Goal: Register for event/course

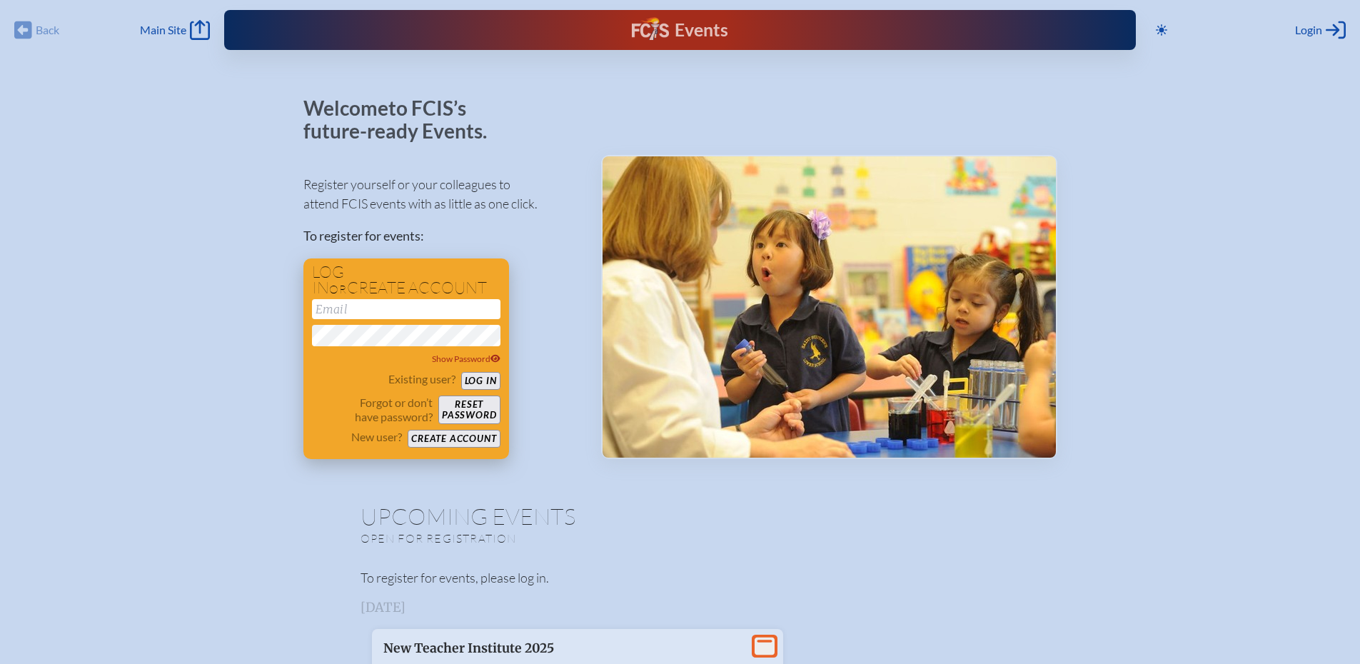
click at [483, 306] on input "email" at bounding box center [406, 309] width 188 height 20
type input "[EMAIL_ADDRESS][DOMAIN_NAME]"
click at [484, 380] on button "Log in" at bounding box center [480, 381] width 39 height 18
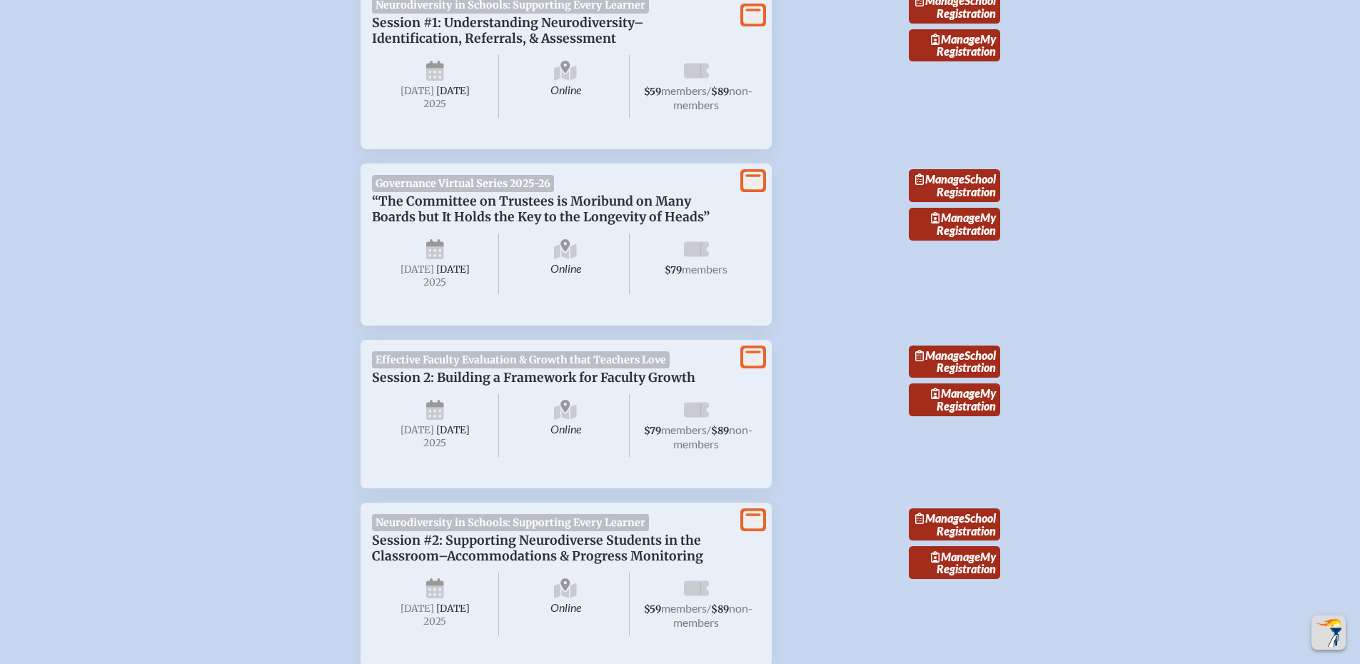
scroll to position [928, 0]
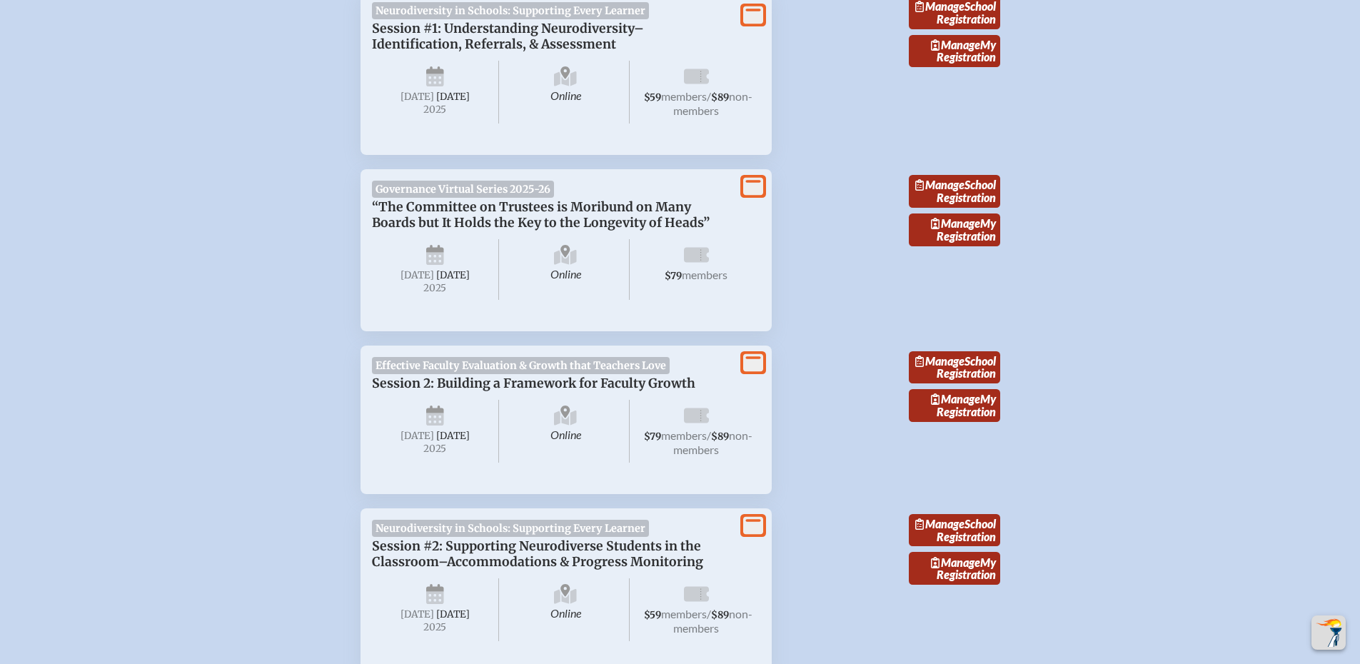
click at [527, 197] on span "Governance Virtual Series 2025-26" at bounding box center [463, 189] width 183 height 17
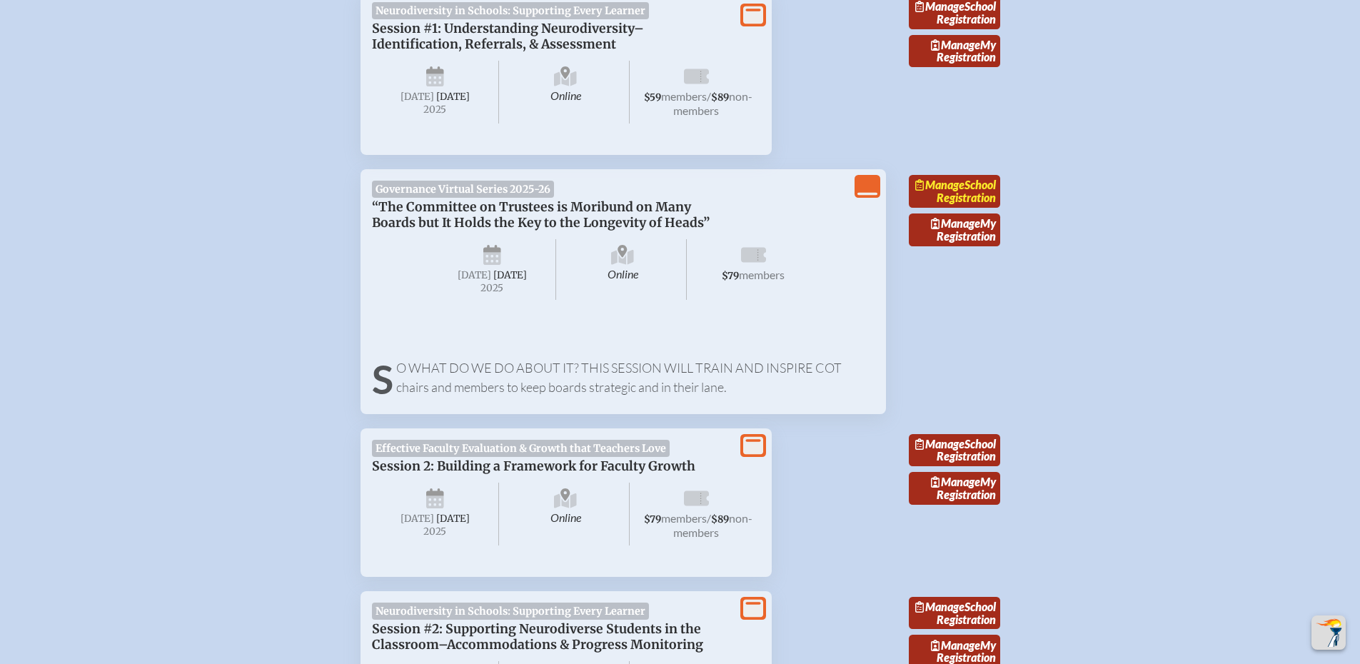
click at [988, 208] on link "Manage School Registration" at bounding box center [954, 191] width 91 height 33
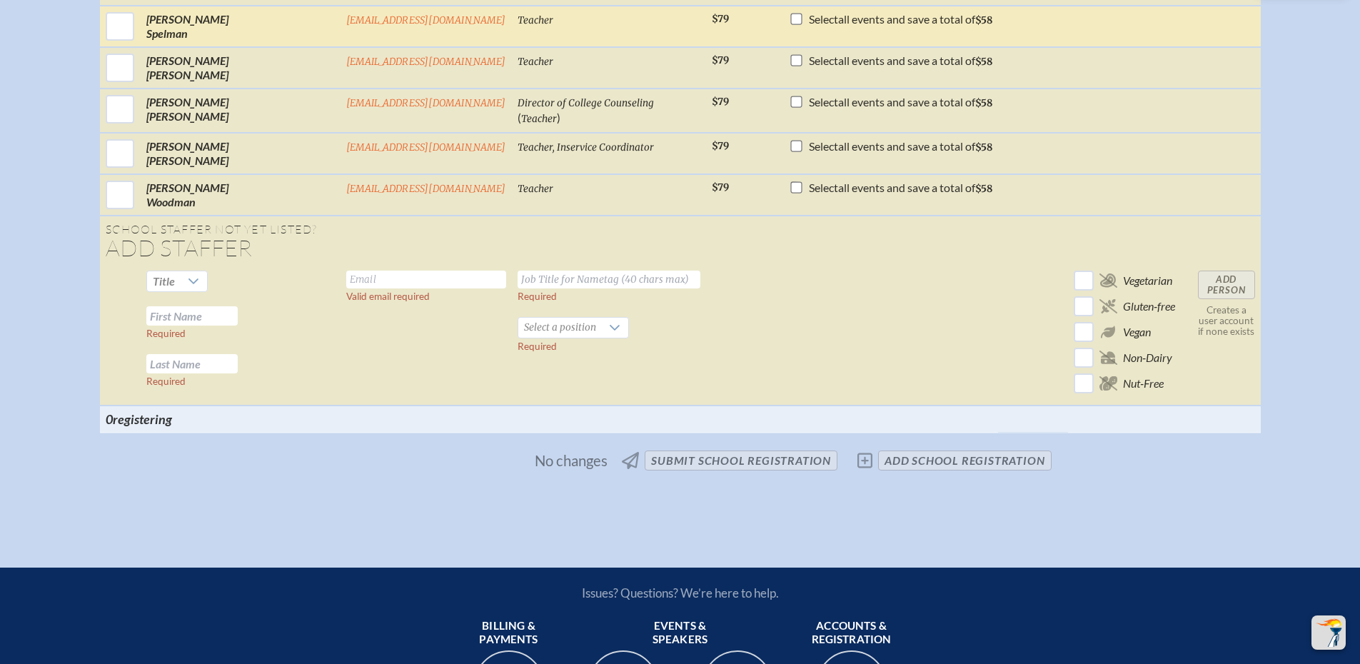
scroll to position [1642, 0]
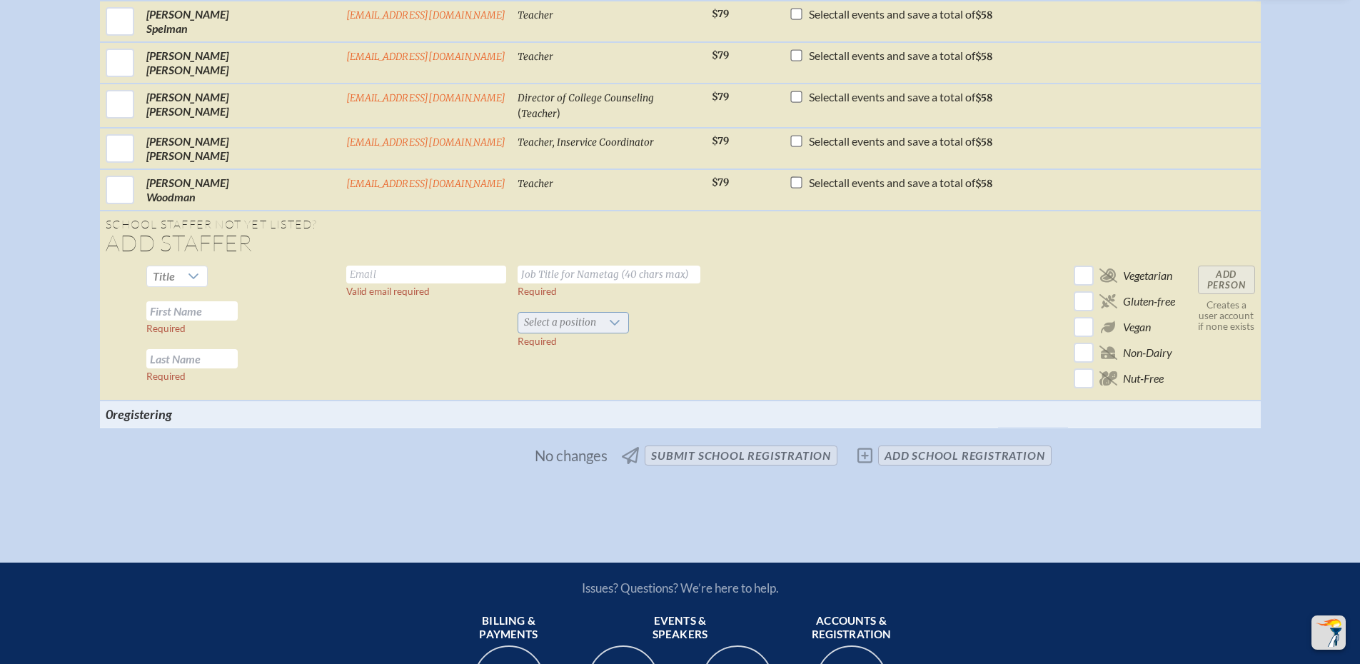
click at [609, 328] on icon at bounding box center [614, 322] width 11 height 11
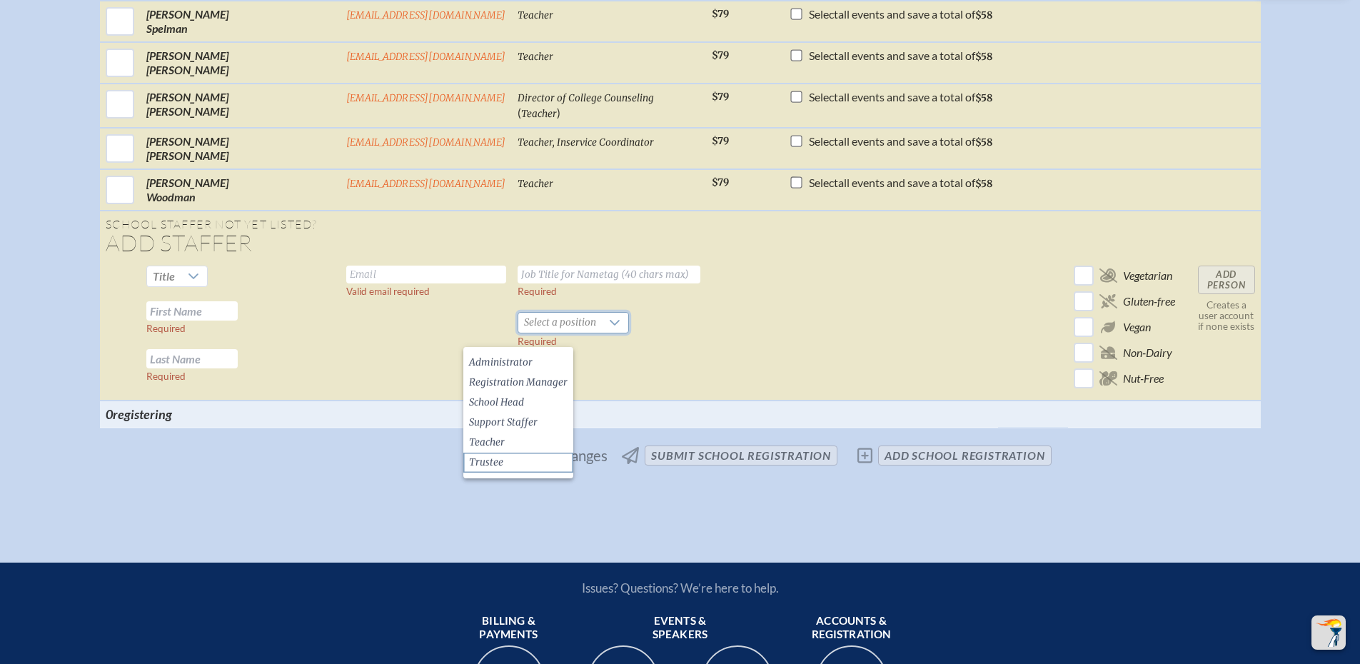
click at [488, 459] on span "Trustee" at bounding box center [486, 462] width 34 height 14
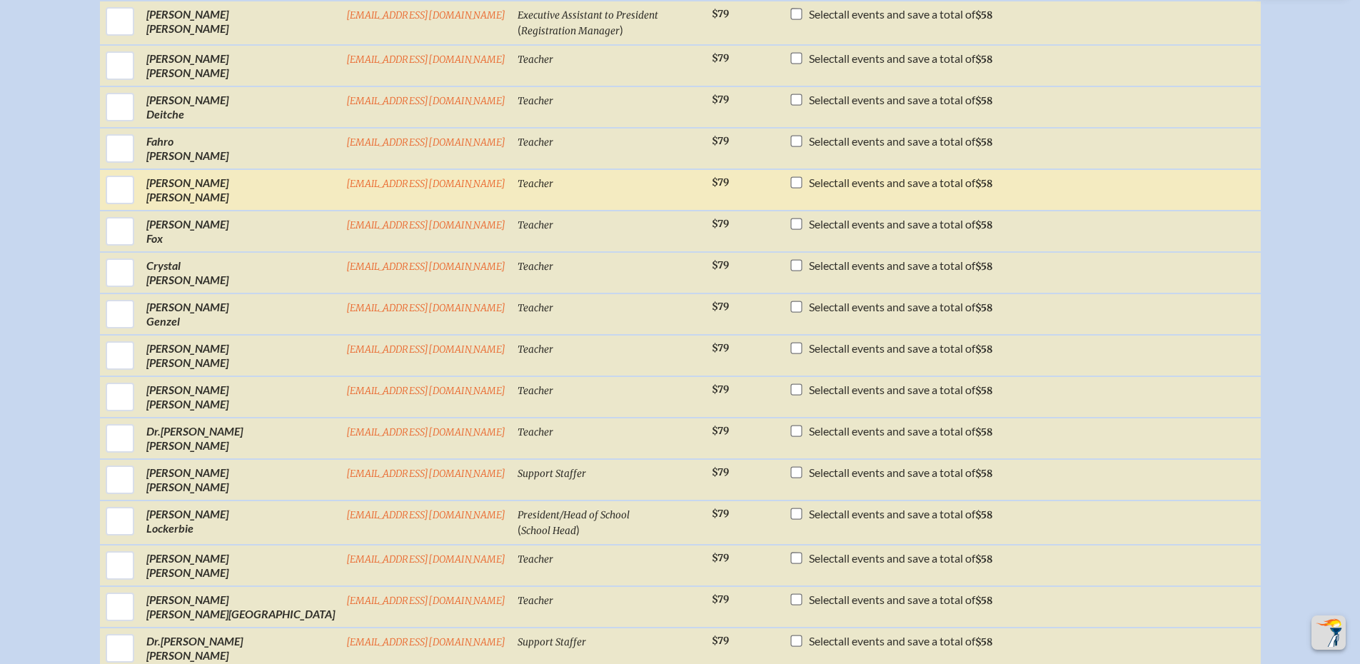
scroll to position [785, 0]
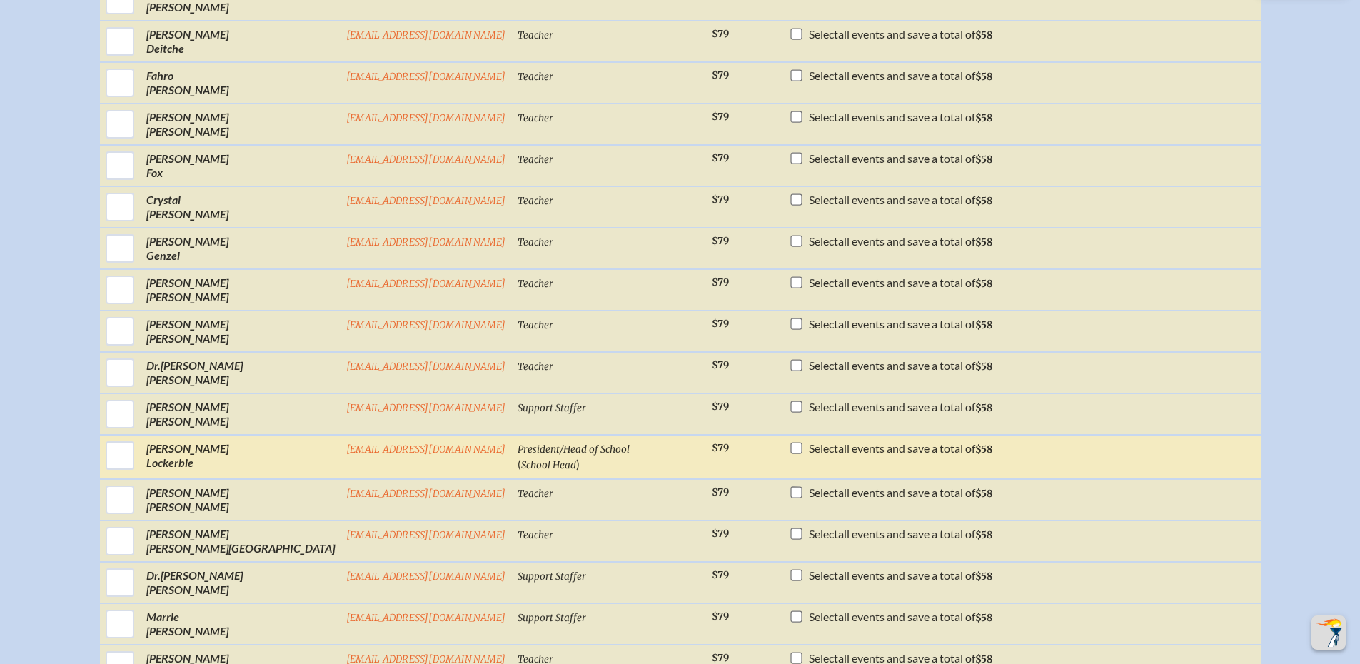
click at [790, 454] on input "checkbox" at bounding box center [795, 448] width 11 height 11
checkbox input "true"
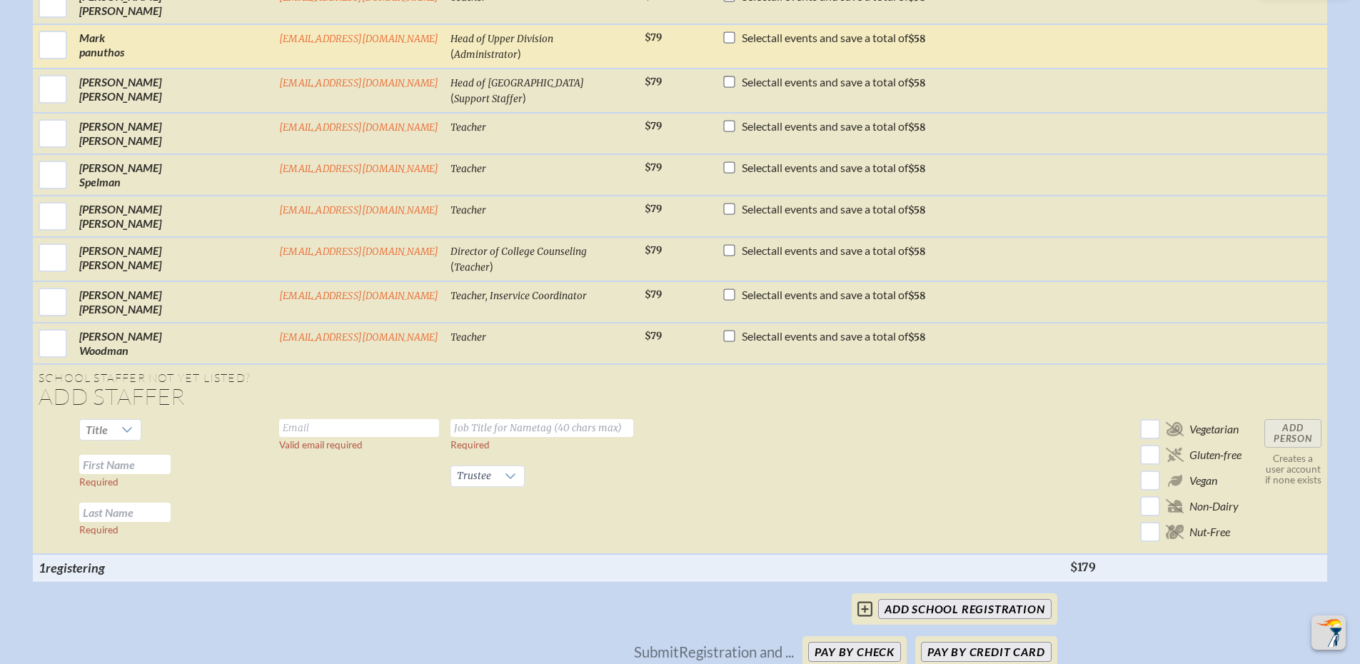
scroll to position [1784, 0]
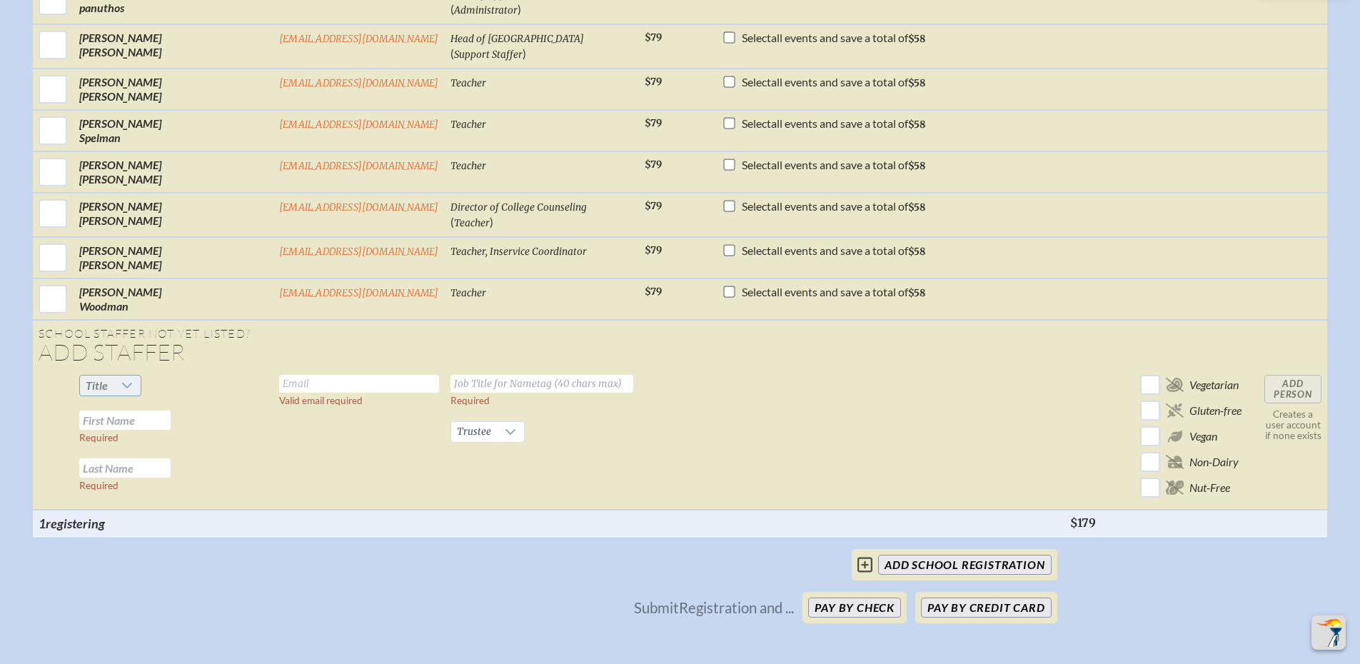
click at [132, 388] on icon at bounding box center [127, 386] width 10 height 6
click at [164, 445] on li "Mr" at bounding box center [156, 451] width 61 height 20
click at [279, 393] on input "text" at bounding box center [359, 384] width 160 height 18
type input "matt@greatbaybud.com"
type input "Board Chair"
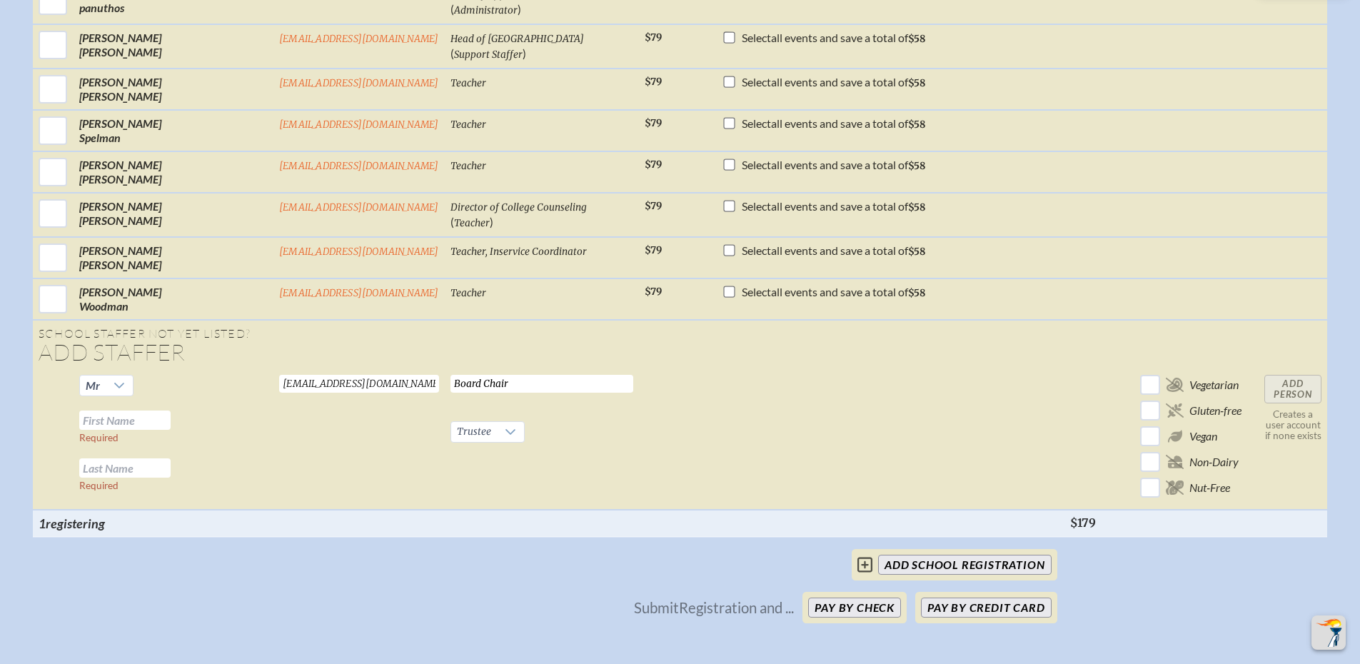
click at [168, 430] on input "text" at bounding box center [124, 419] width 91 height 19
type input "Matt"
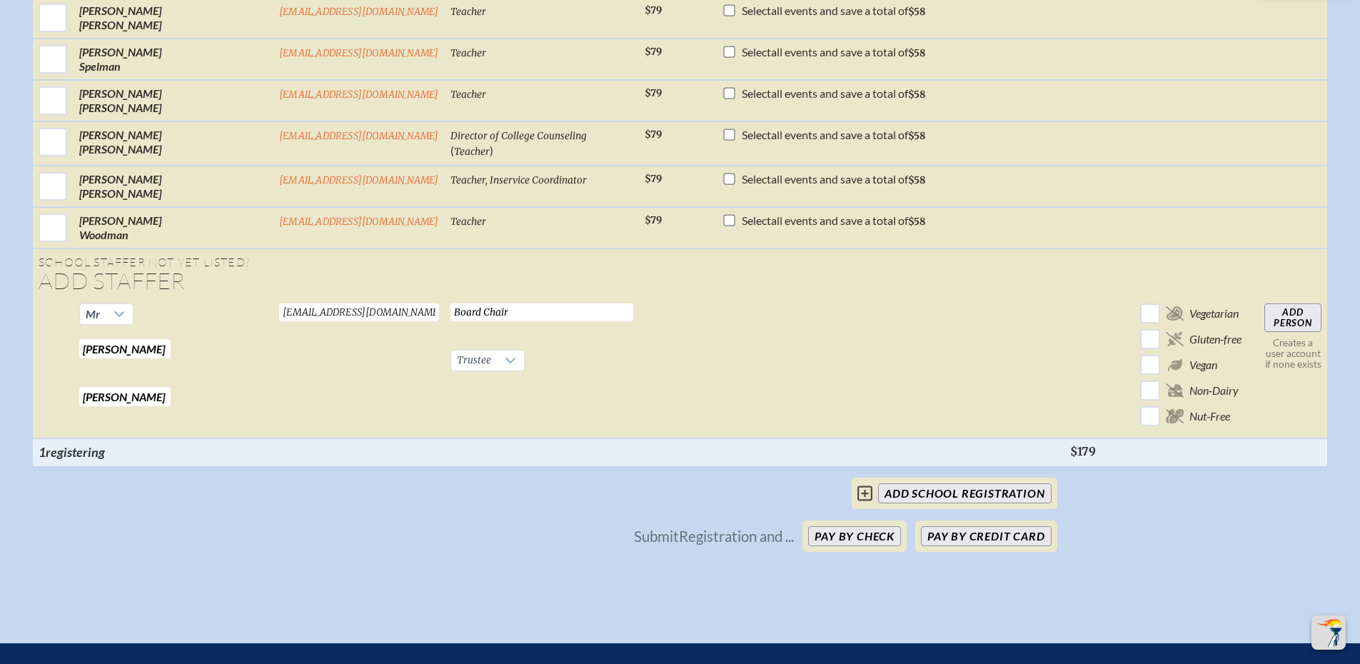
type input "Sokolowski"
click at [1264, 332] on input "Add Person" at bounding box center [1292, 317] width 57 height 29
checkbox input "false"
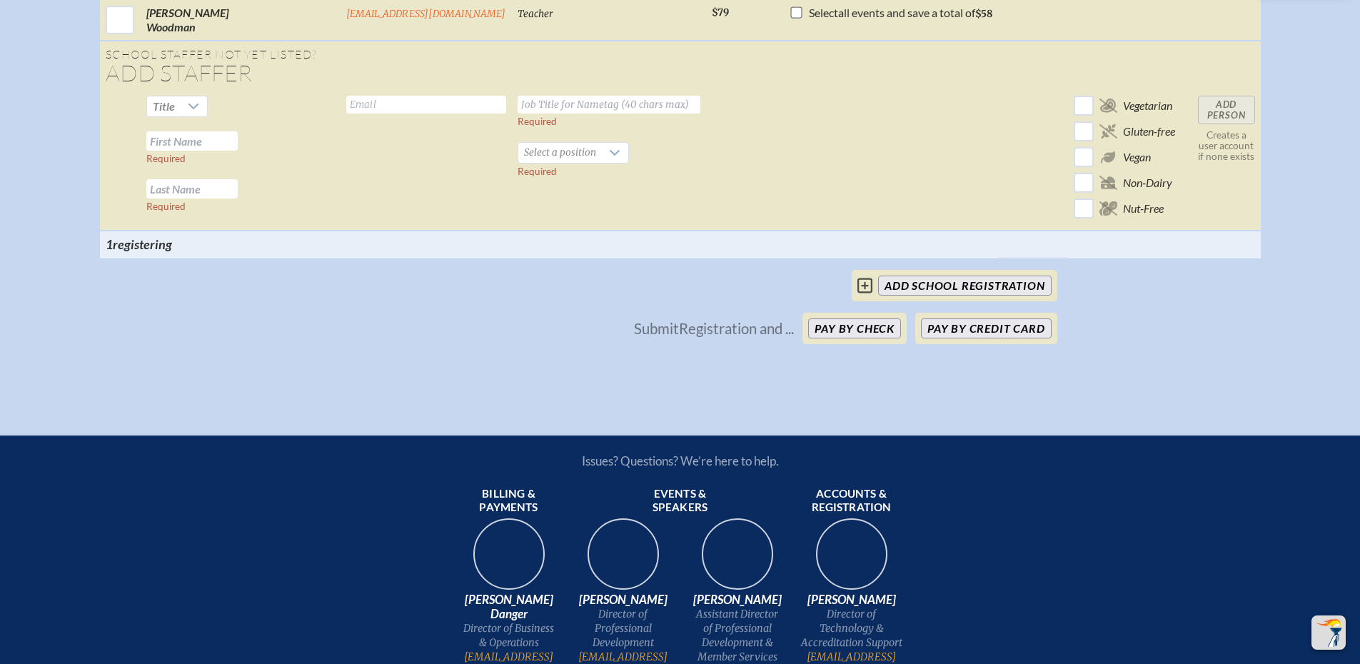
scroll to position [1578, 0]
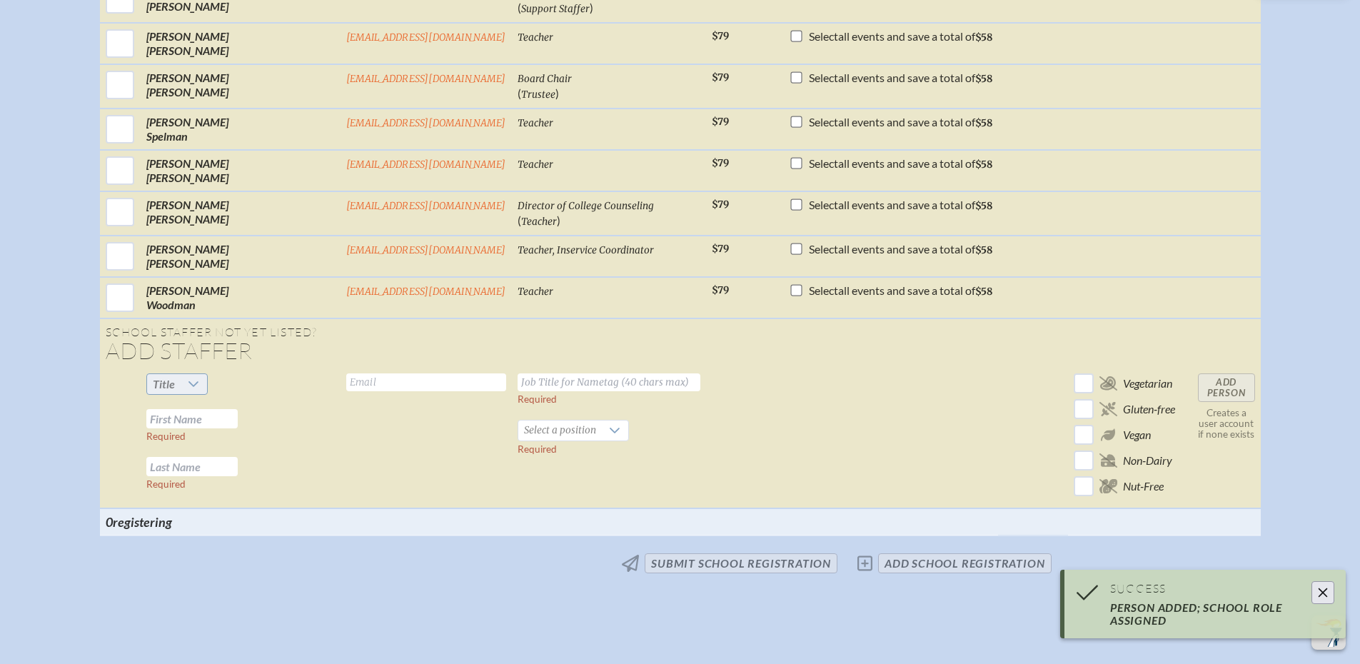
click at [199, 390] on icon at bounding box center [193, 383] width 11 height 11
click at [231, 418] on li "Mr" at bounding box center [219, 424] width 61 height 20
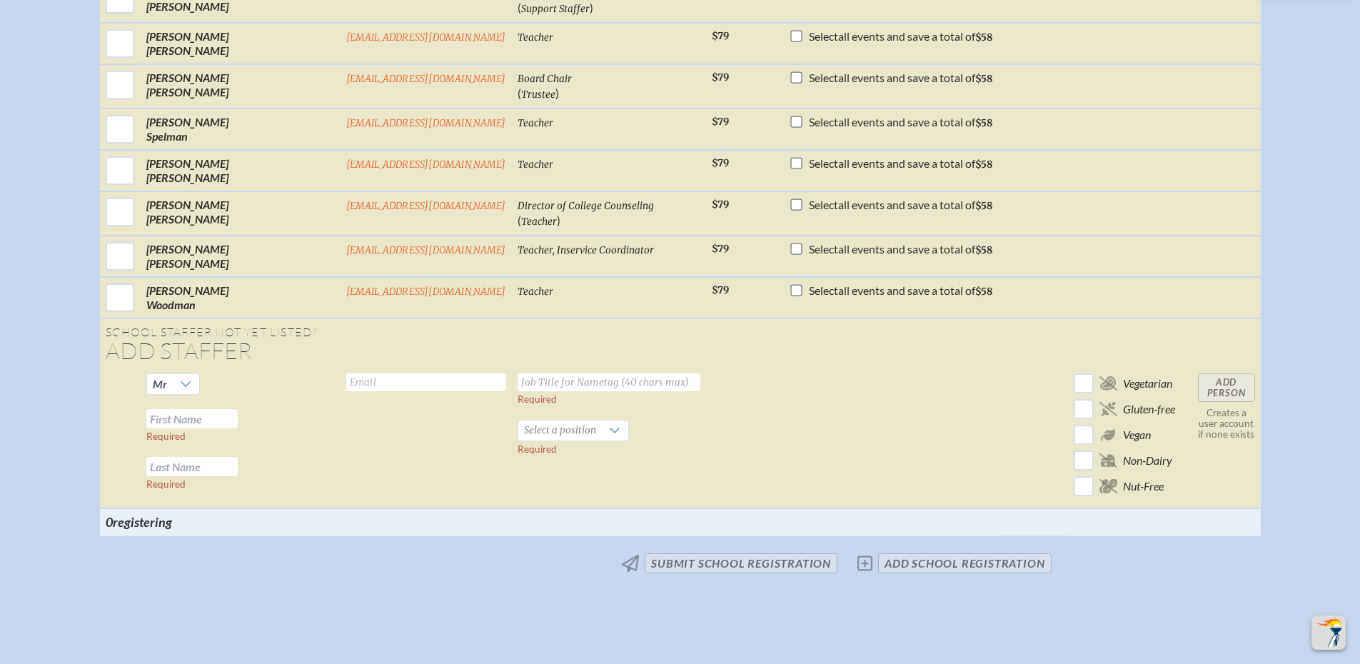
click at [238, 428] on input "text" at bounding box center [191, 418] width 91 height 19
type input "Mike"
type input "Harris"
click at [346, 391] on input "text" at bounding box center [426, 382] width 160 height 18
type input "mikeharris157@gmail.com"
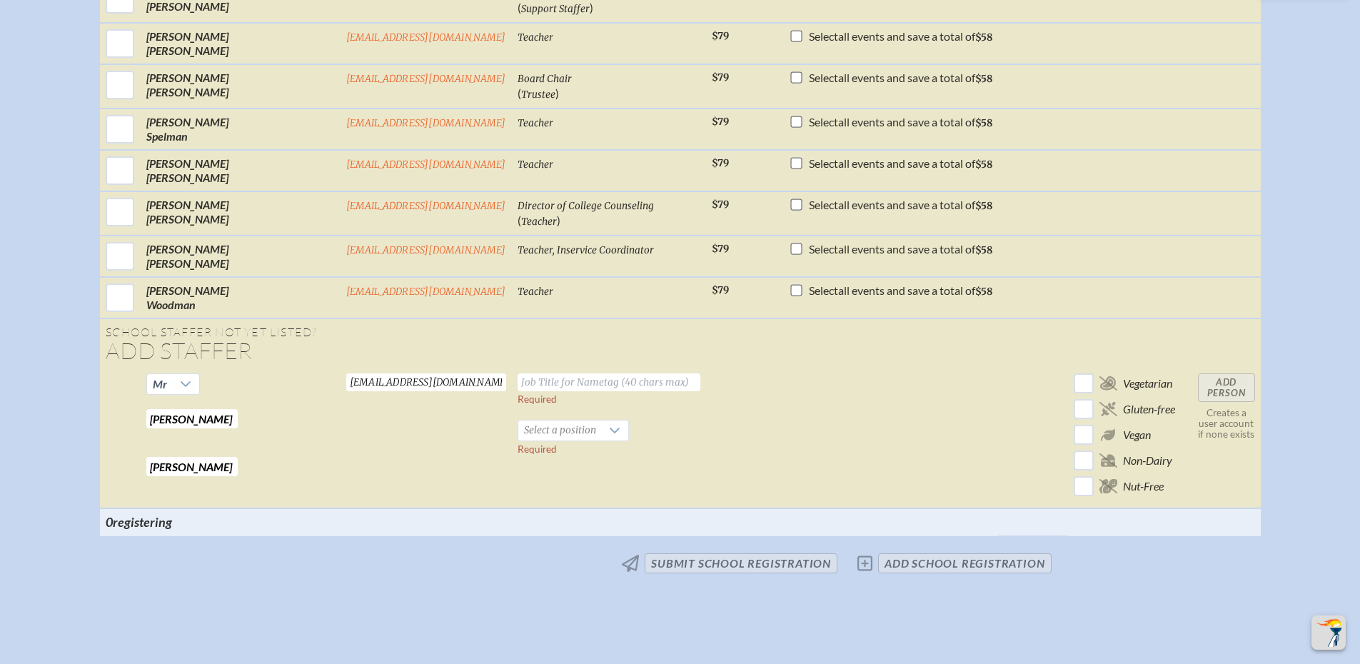
click at [517, 388] on input "text" at bounding box center [608, 382] width 183 height 18
type input "Trustee"
click at [518, 440] on span "Select a position" at bounding box center [560, 430] width 84 height 20
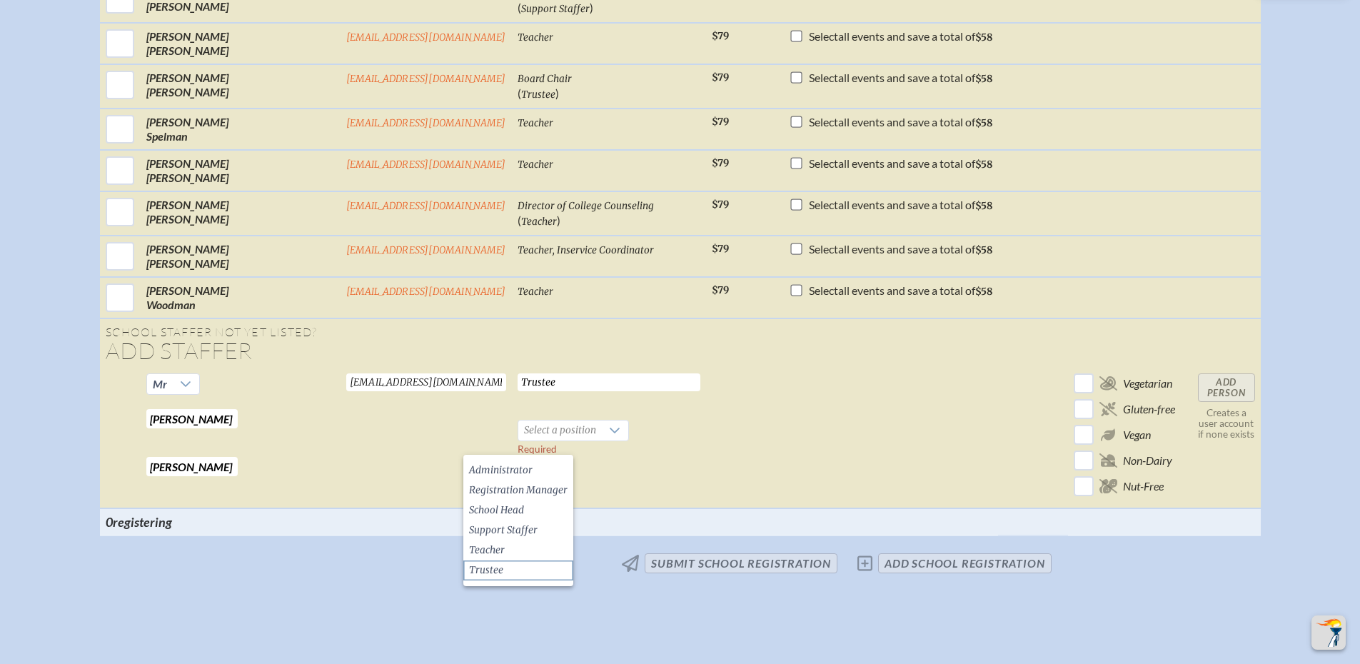
click at [505, 575] on li "Trustee" at bounding box center [518, 570] width 110 height 20
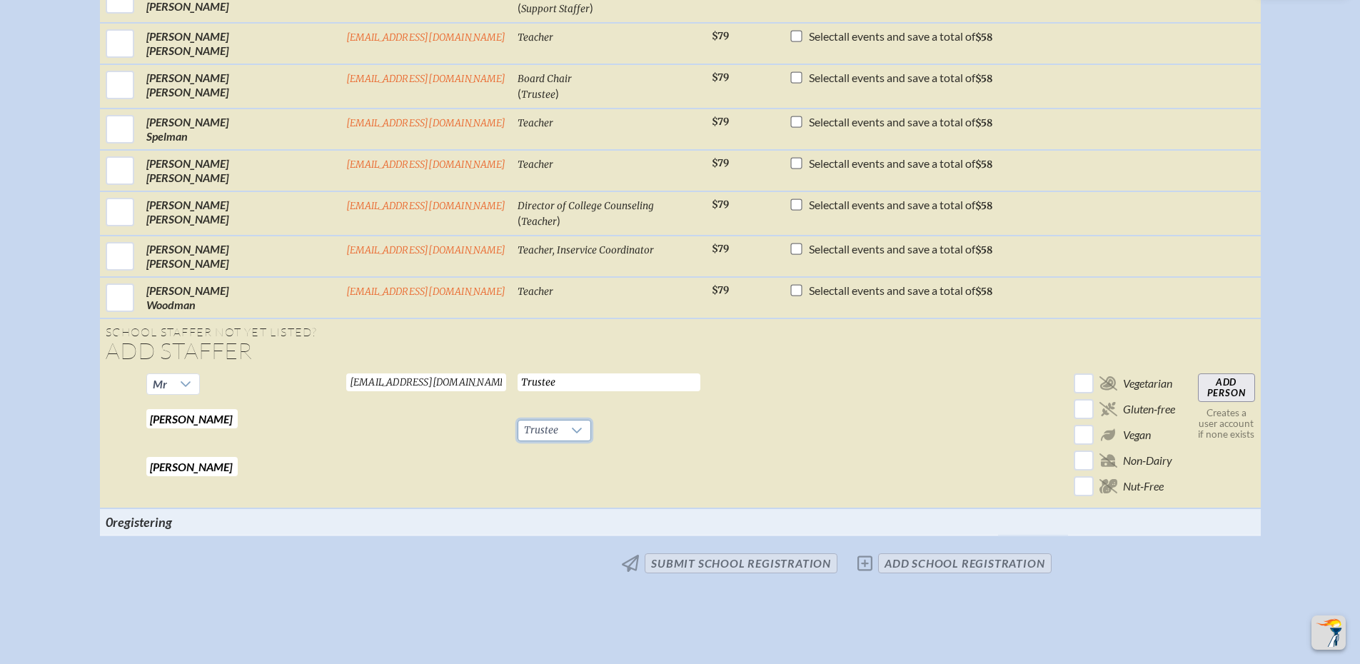
click at [1203, 400] on input "Add Person" at bounding box center [1226, 387] width 57 height 29
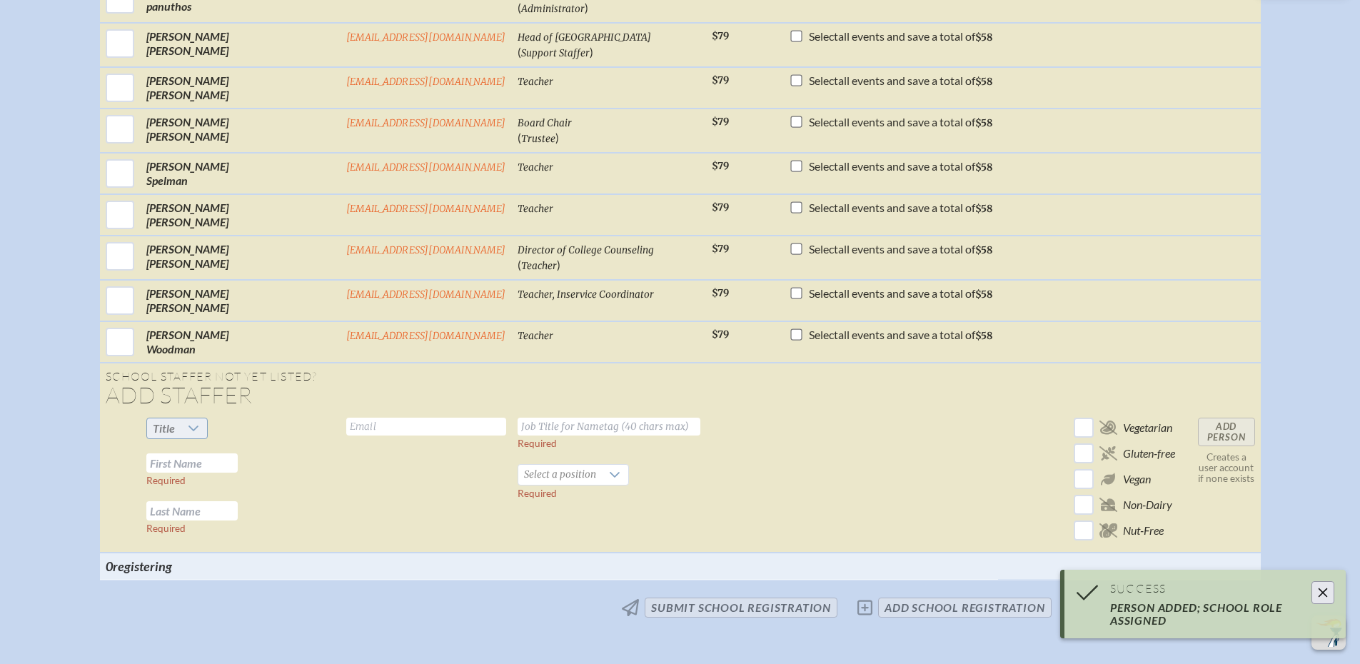
click at [208, 438] on div at bounding box center [194, 428] width 27 height 20
click at [226, 466] on li "Mr" at bounding box center [219, 468] width 61 height 20
click at [235, 473] on input "text" at bounding box center [191, 462] width 91 height 19
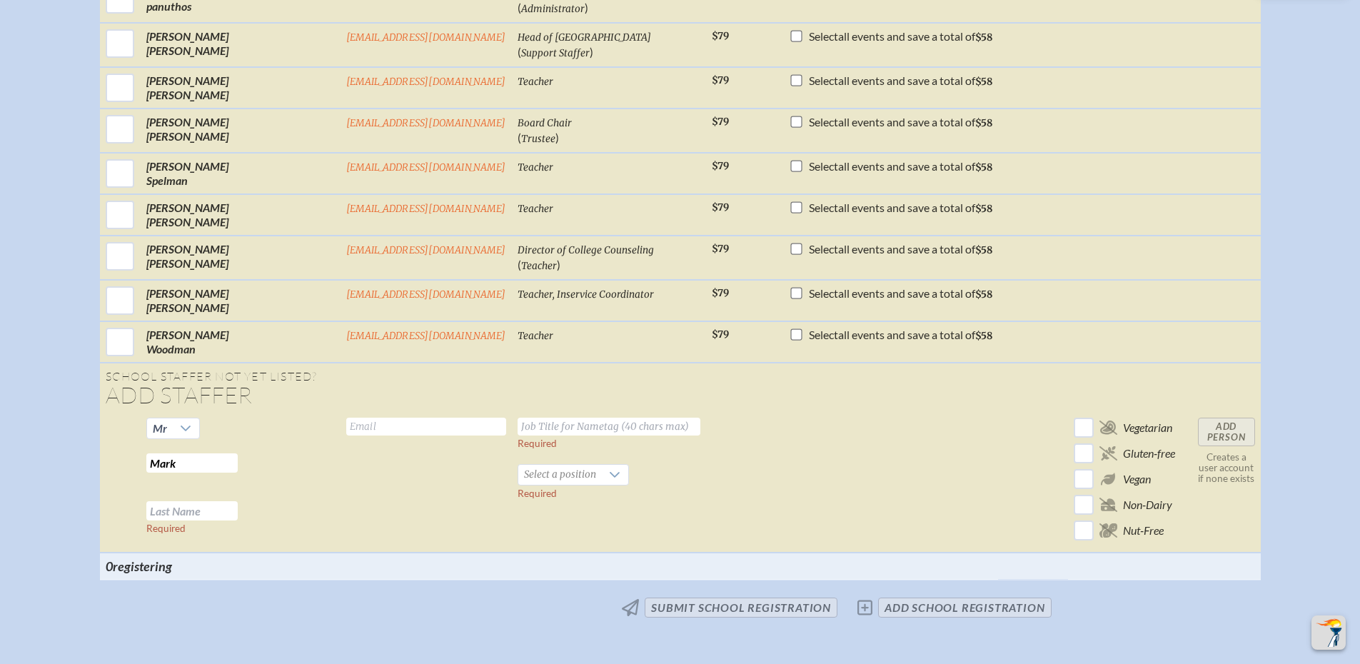
type input "Mark"
type input "Buzby"
click at [346, 435] on input "text" at bounding box center [426, 427] width 160 height 18
type input "mhbuzby79@gmail.com"
type input "Trustee"
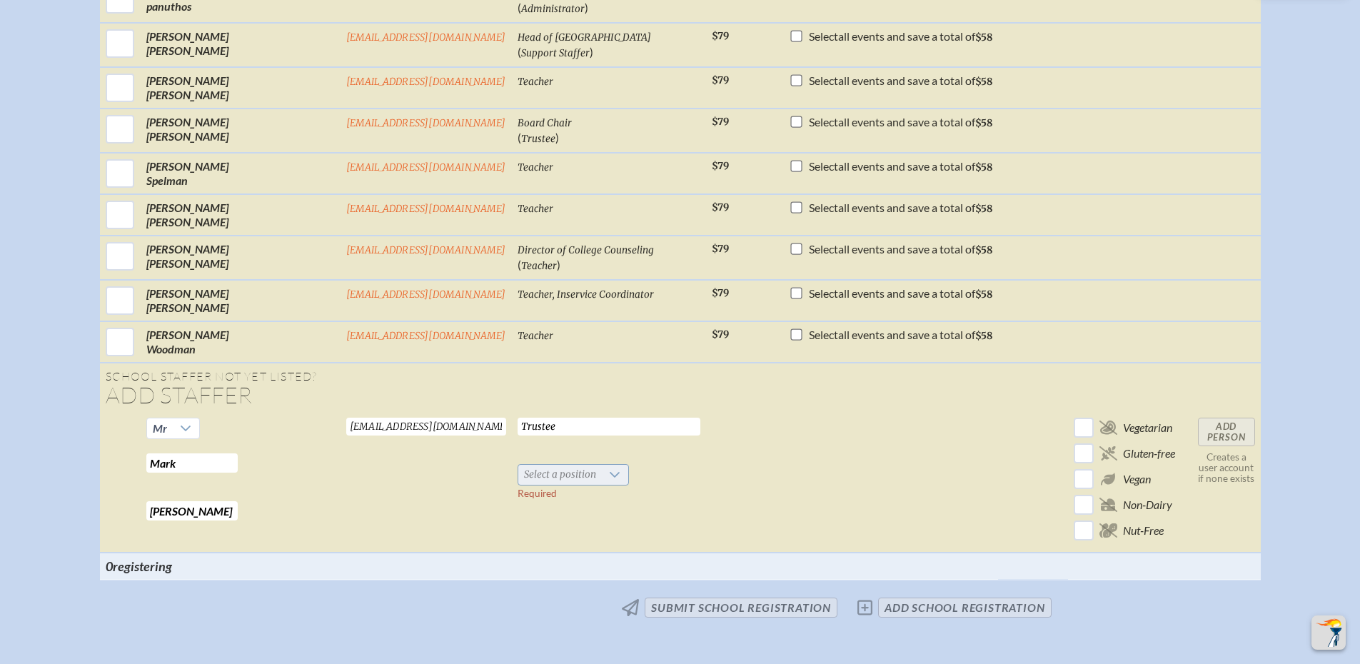
click at [518, 485] on span "Select a position" at bounding box center [560, 475] width 84 height 20
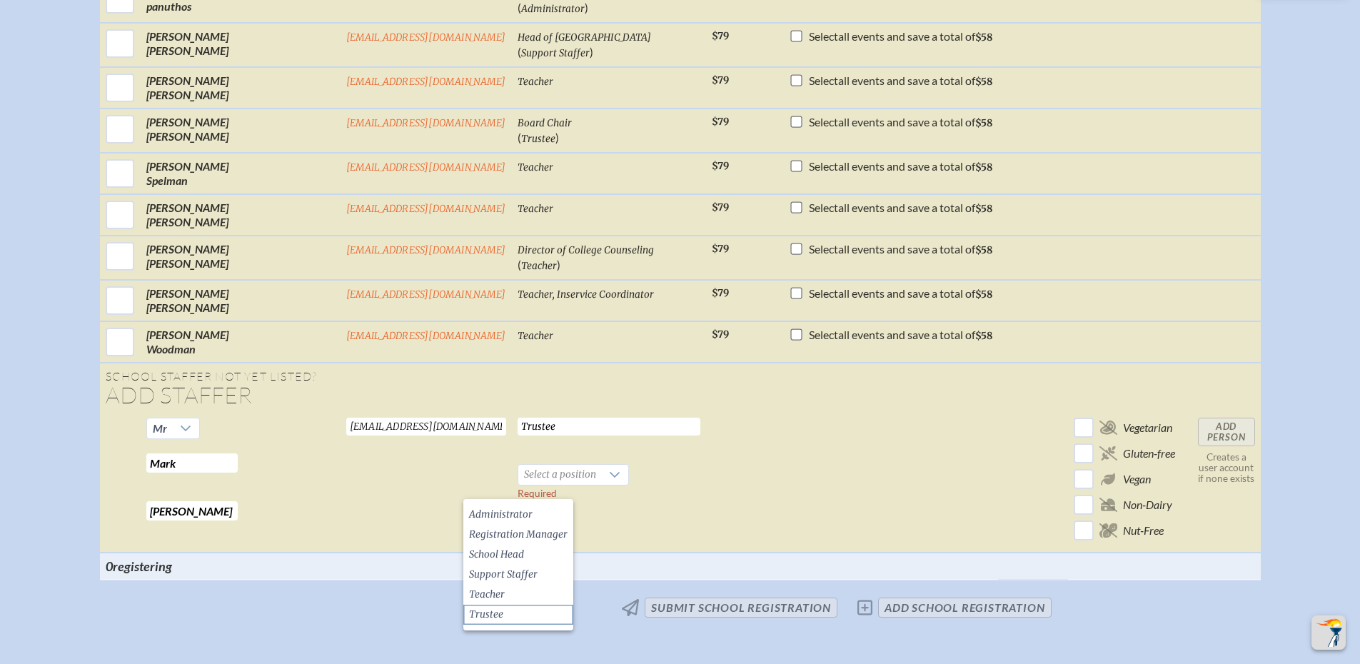
click at [512, 615] on li "Trustee" at bounding box center [518, 615] width 110 height 20
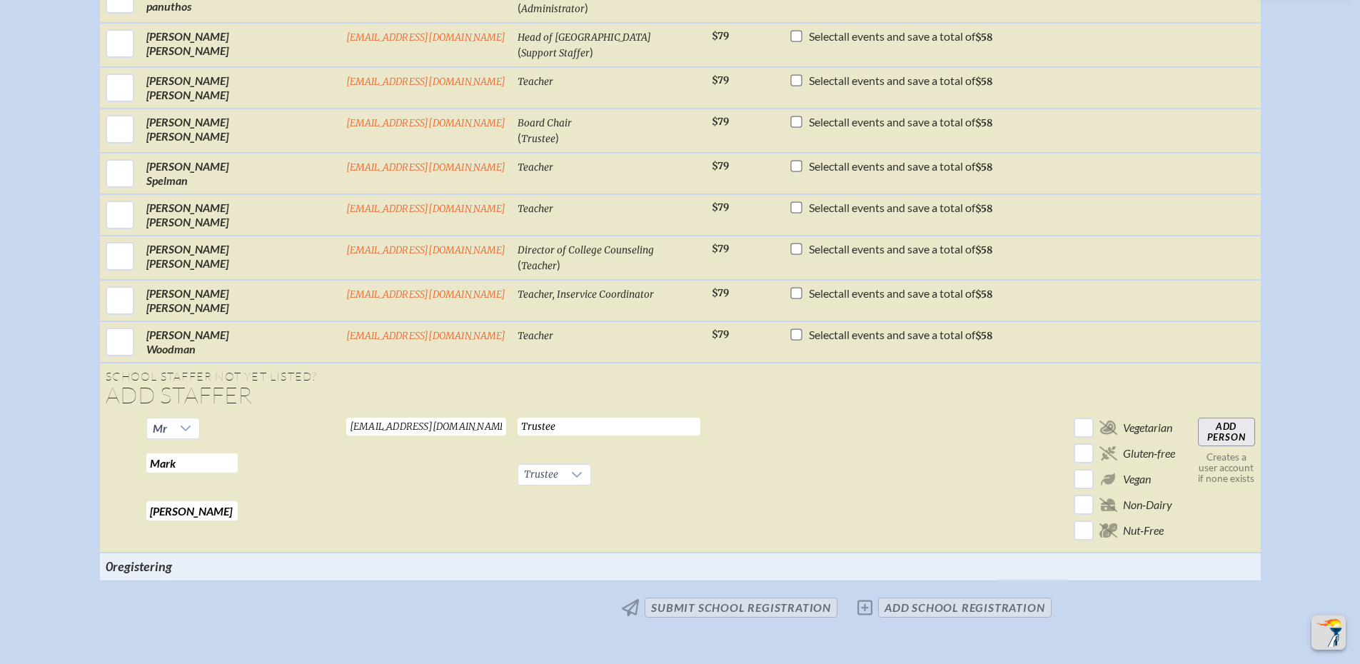
click at [1198, 437] on input "Add Person" at bounding box center [1226, 432] width 57 height 29
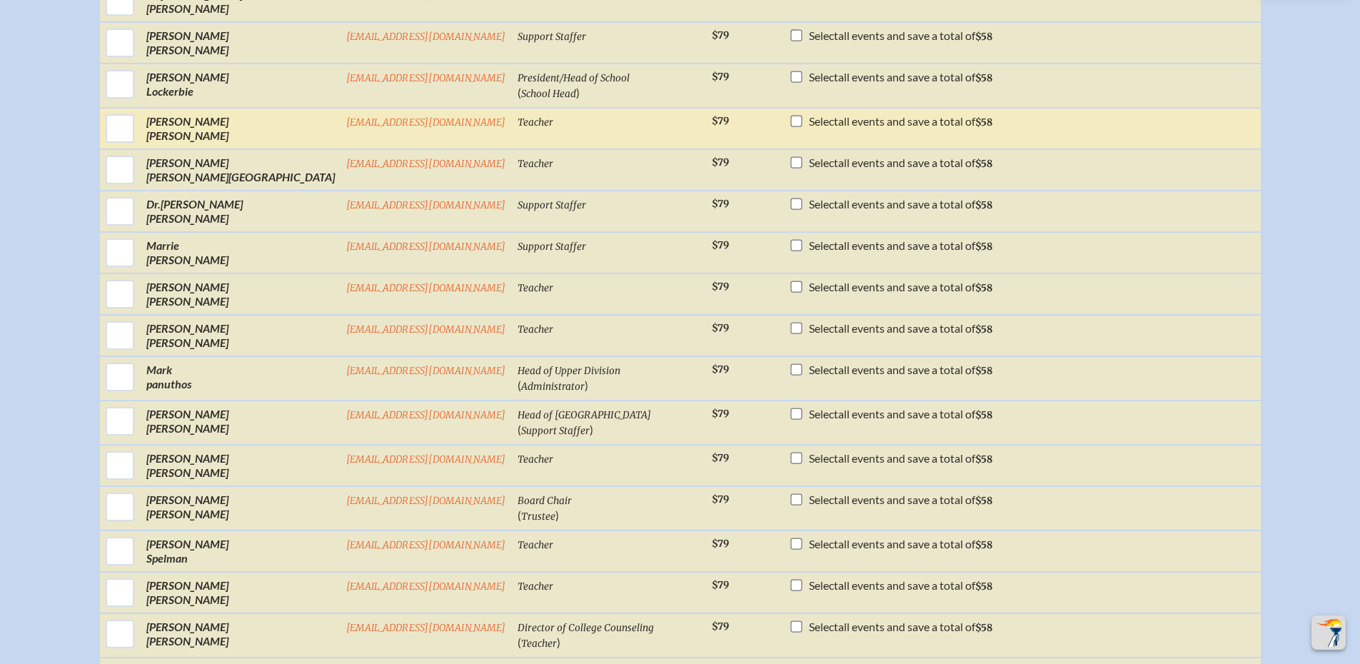
scroll to position [1438, 0]
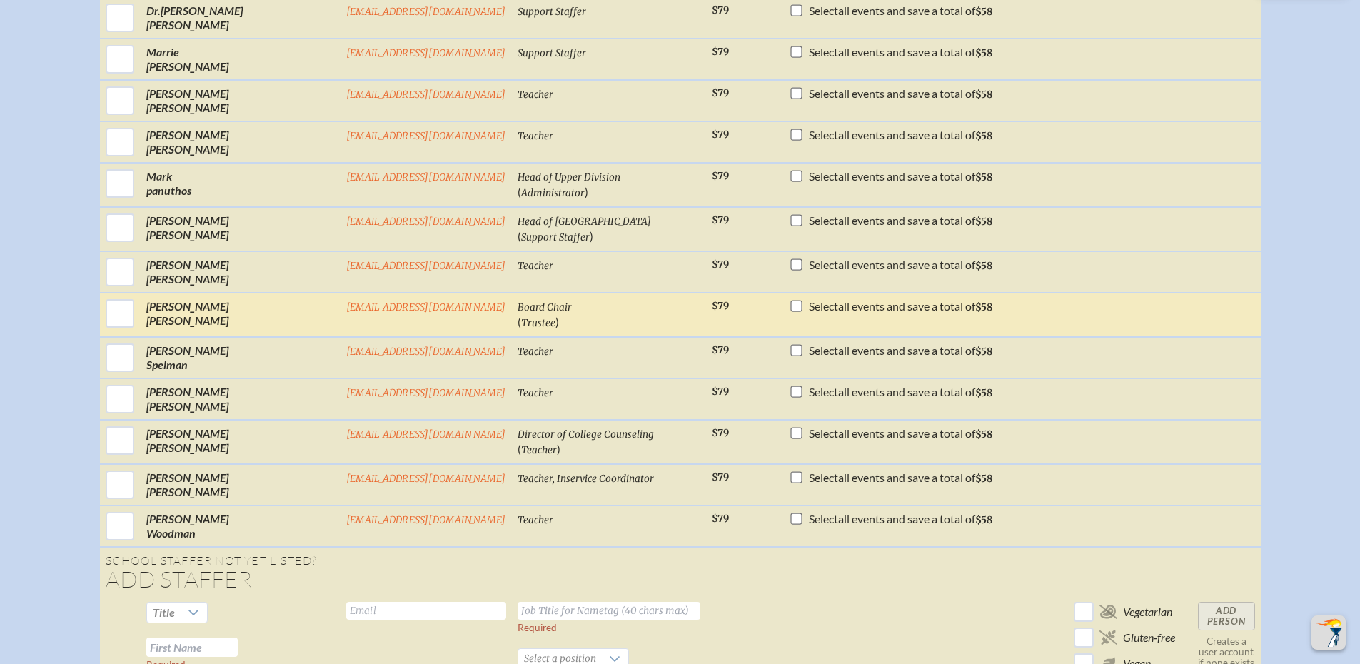
click at [790, 312] on input "checkbox" at bounding box center [795, 306] width 11 height 11
checkbox input "true"
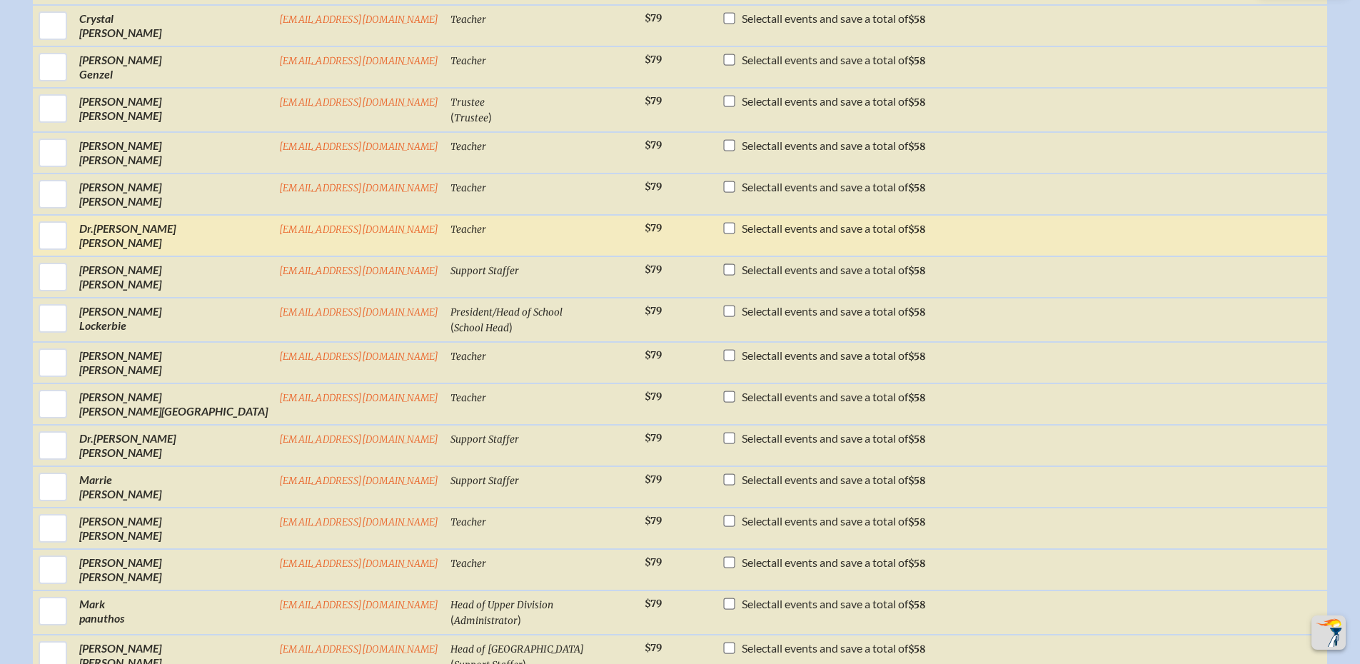
scroll to position [1010, 0]
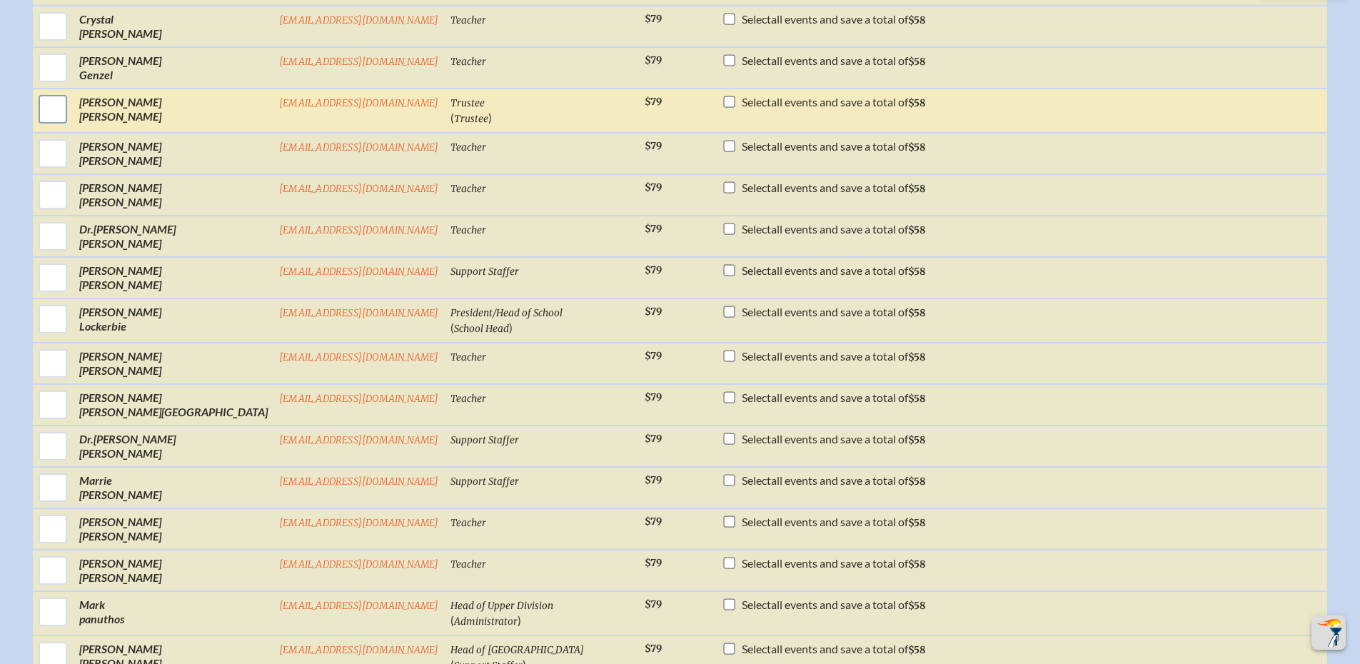
click at [71, 127] on input "checkbox" at bounding box center [53, 109] width 36 height 36
checkbox input "true"
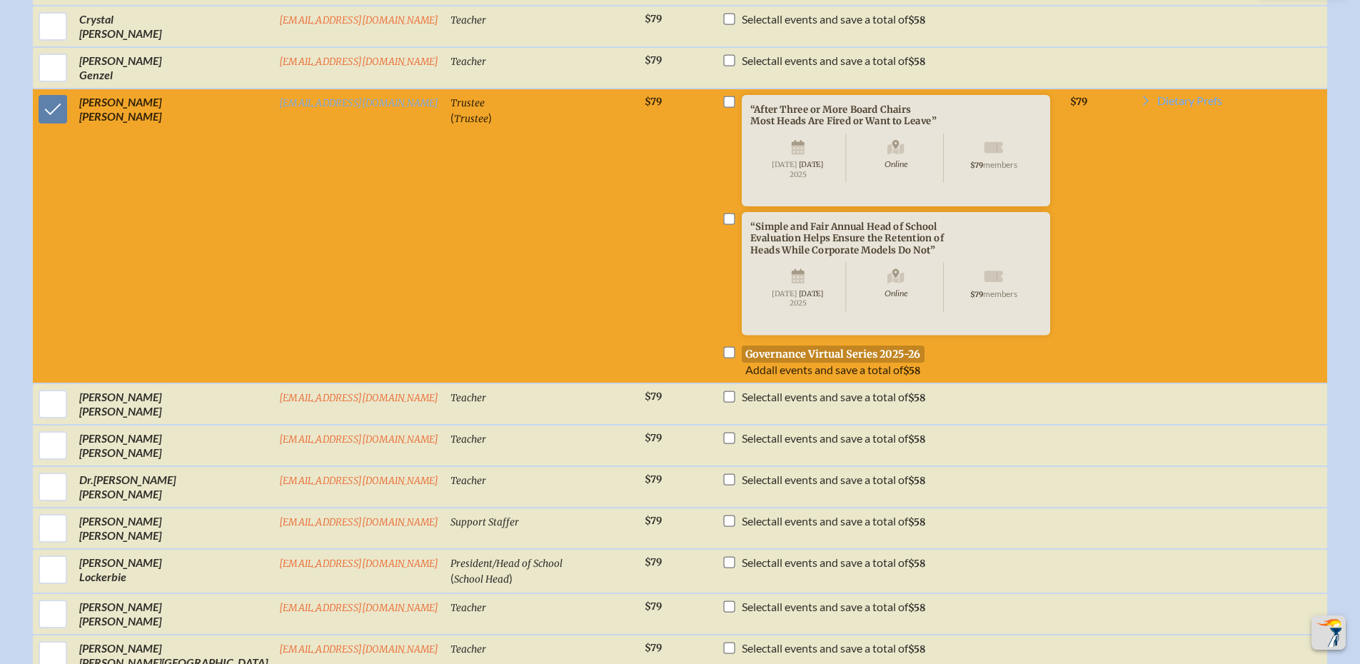
click at [723, 108] on input "checkbox" at bounding box center [728, 101] width 11 height 11
checkbox input "true"
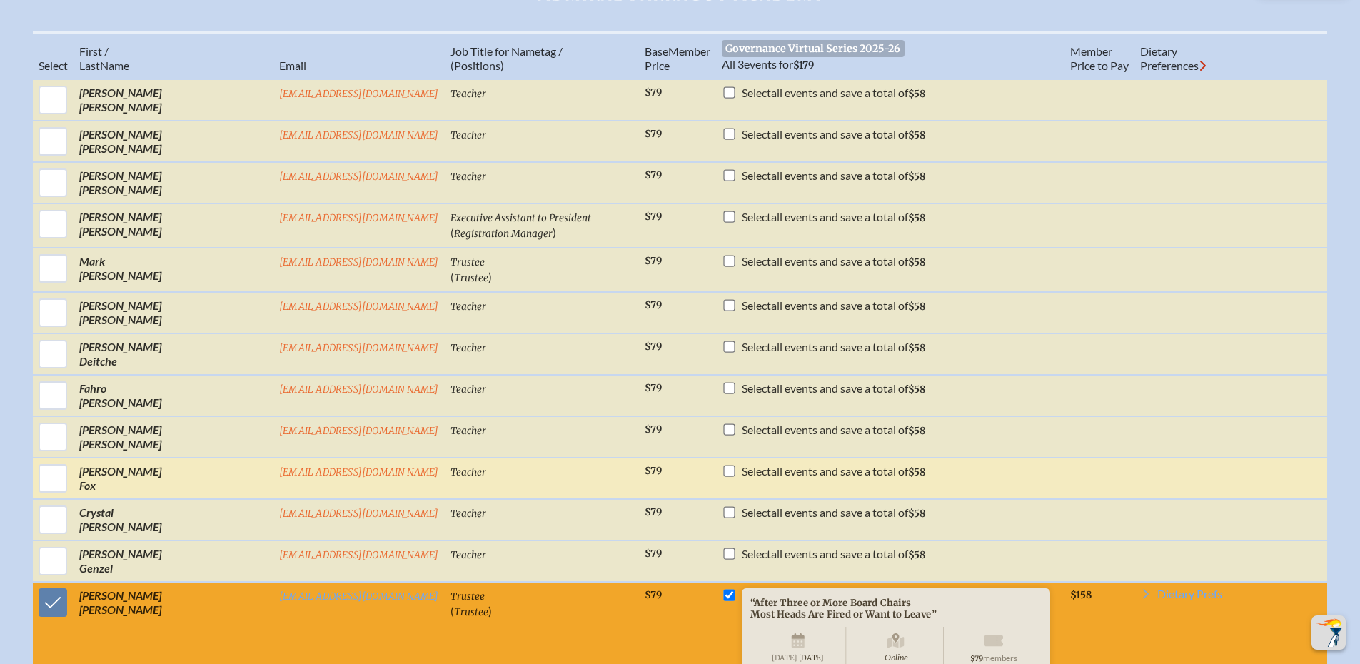
scroll to position [510, 0]
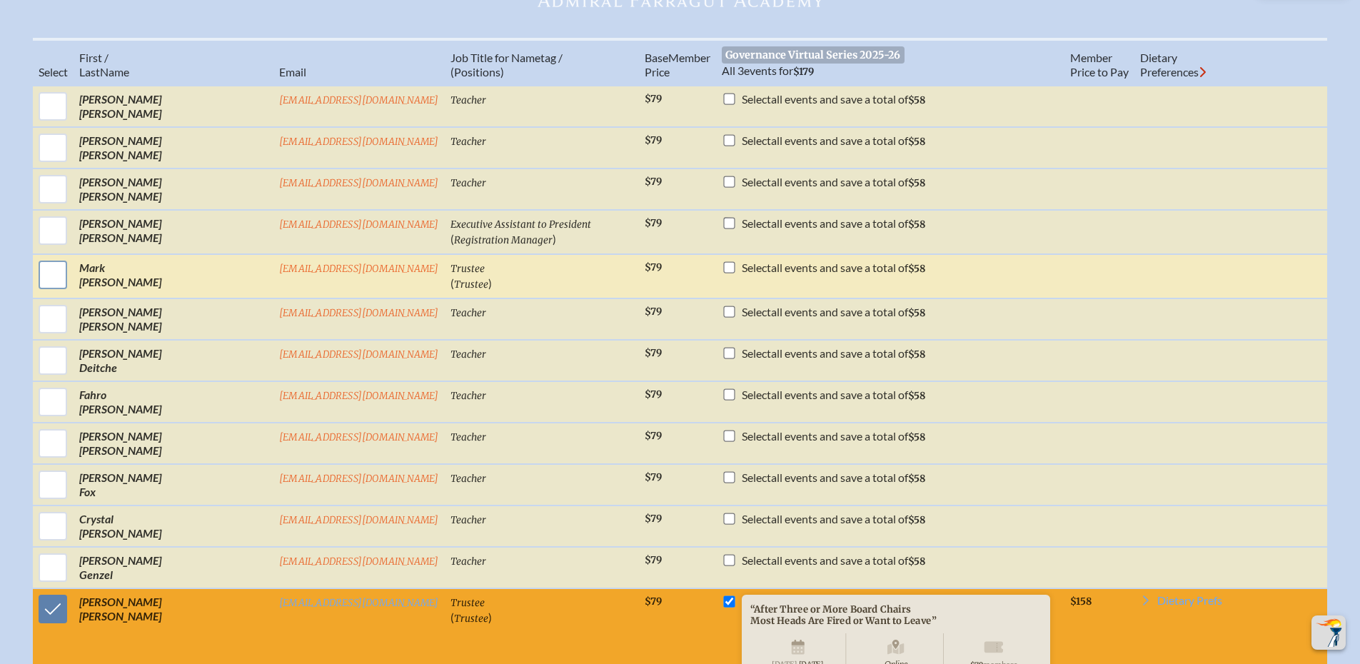
click at [71, 293] on input "checkbox" at bounding box center [53, 275] width 36 height 36
checkbox input "true"
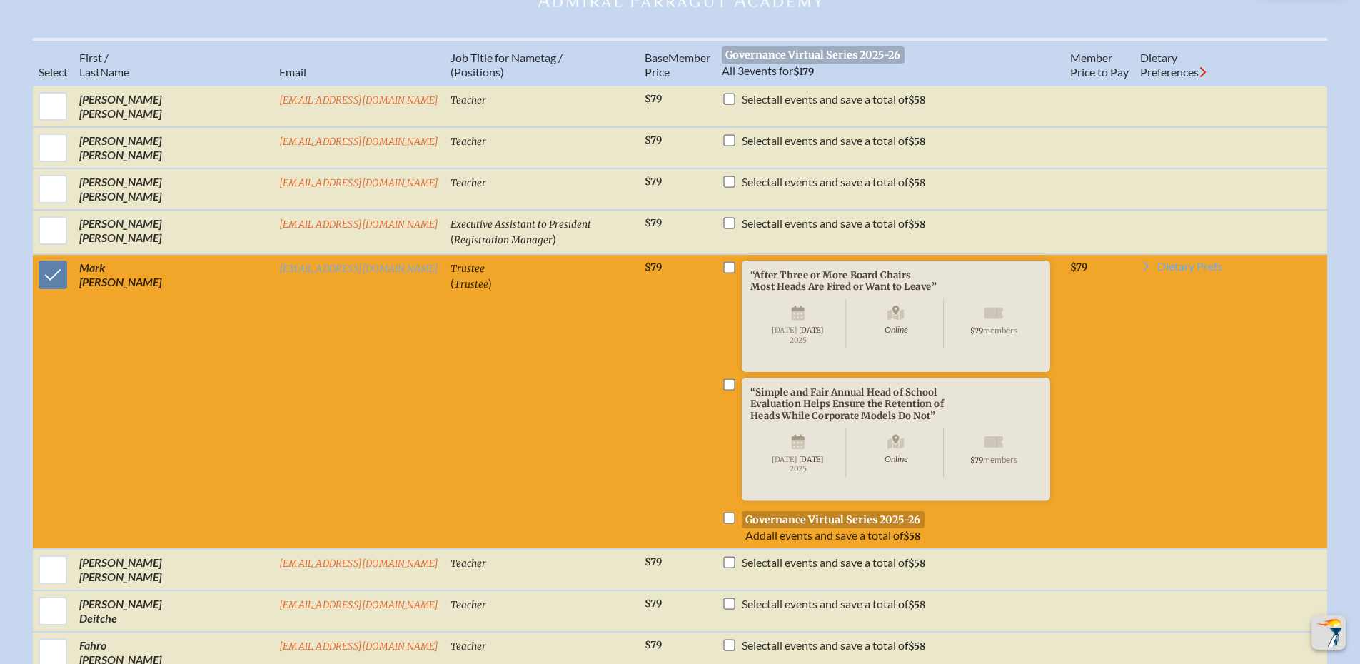
click at [723, 273] on input "checkbox" at bounding box center [728, 267] width 11 height 11
checkbox input "true"
click at [723, 390] on input "checkbox" at bounding box center [728, 384] width 11 height 11
checkbox input "true"
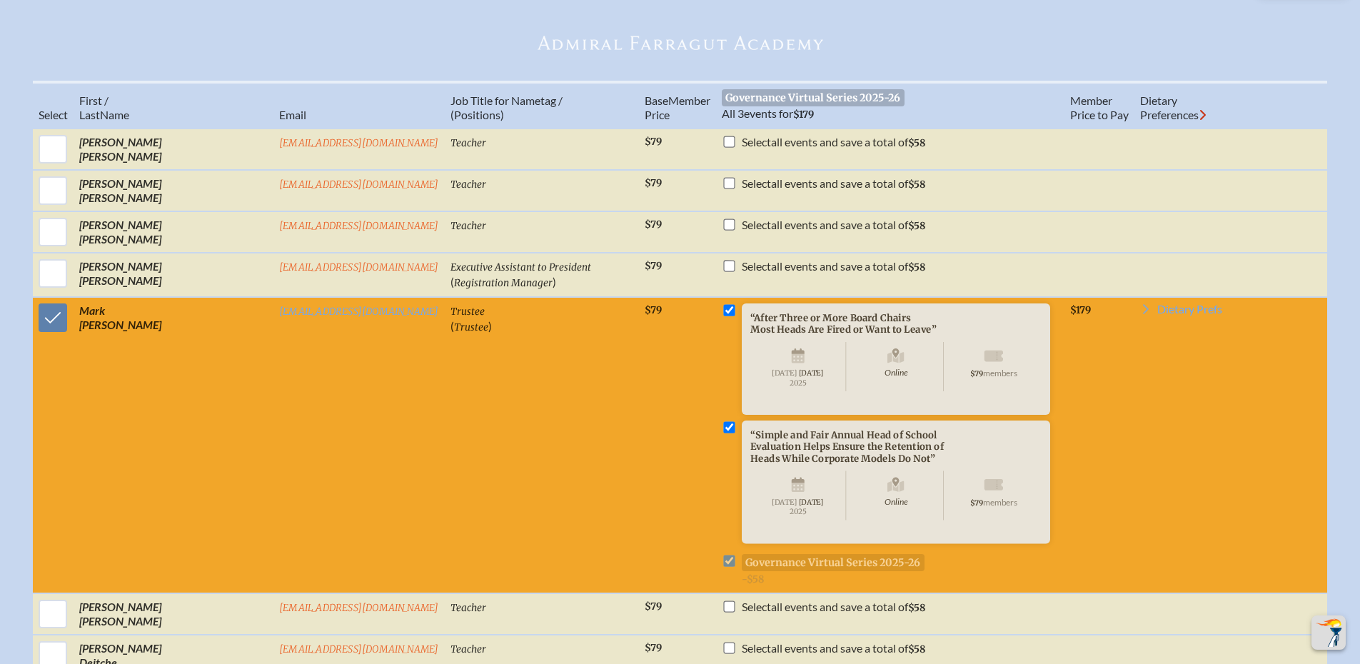
scroll to position [439, 0]
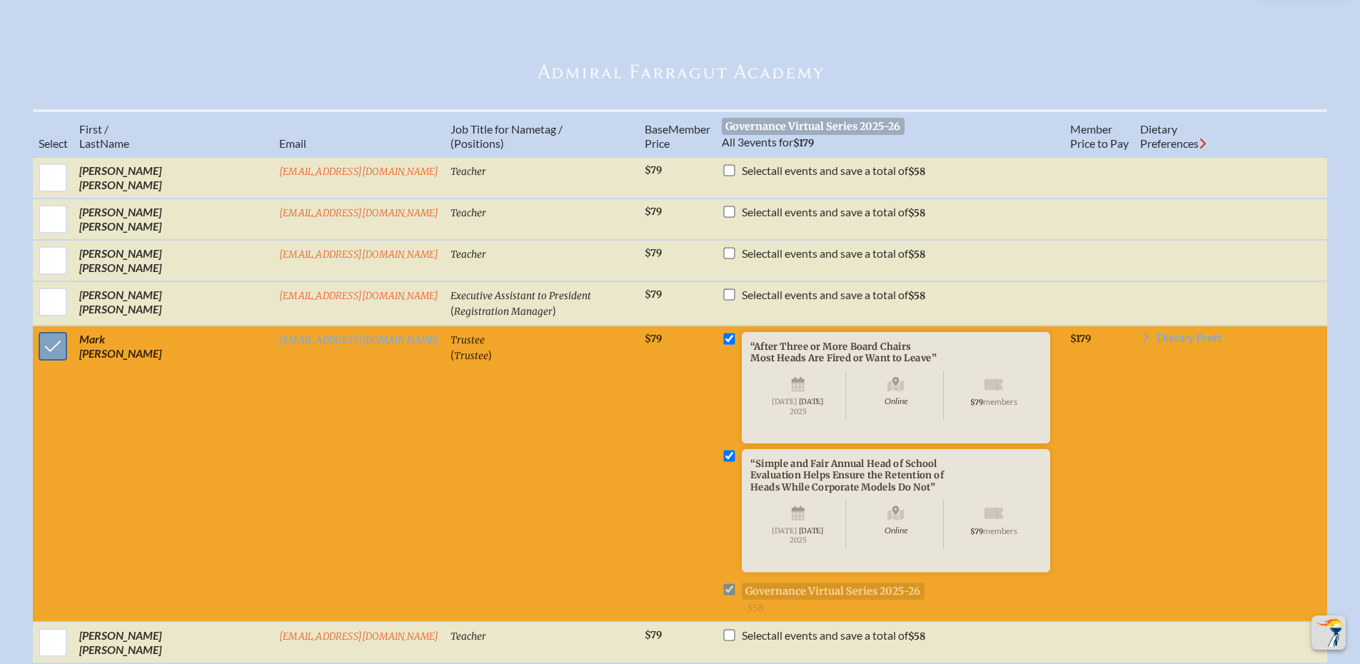
click at [71, 364] on input "checkbox" at bounding box center [53, 346] width 36 height 36
checkbox input "false"
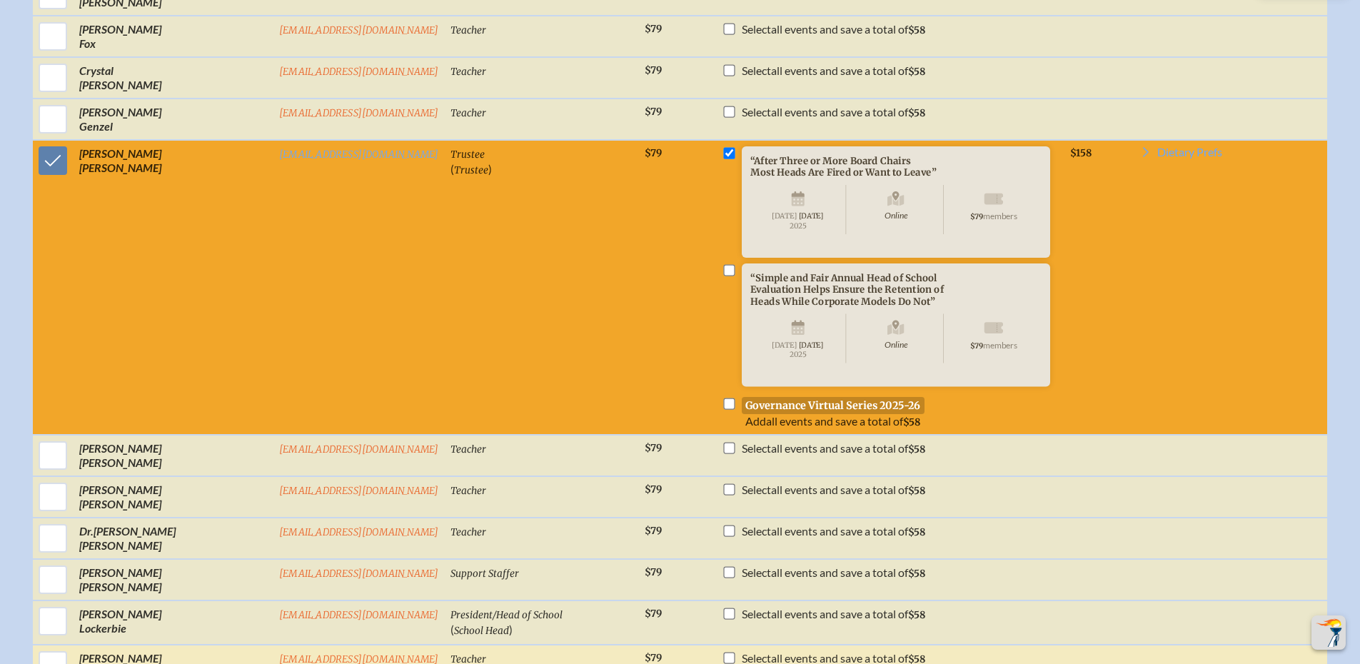
scroll to position [1153, 0]
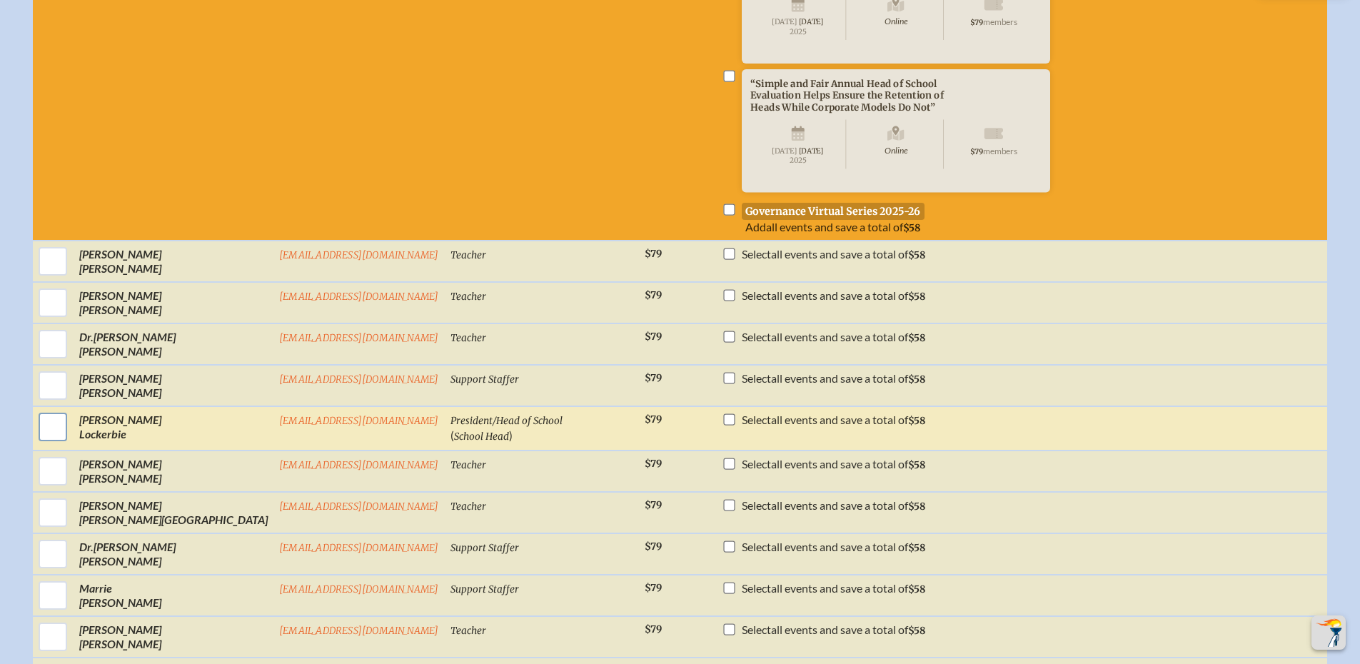
click at [71, 445] on input "checkbox" at bounding box center [53, 427] width 36 height 36
checkbox input "true"
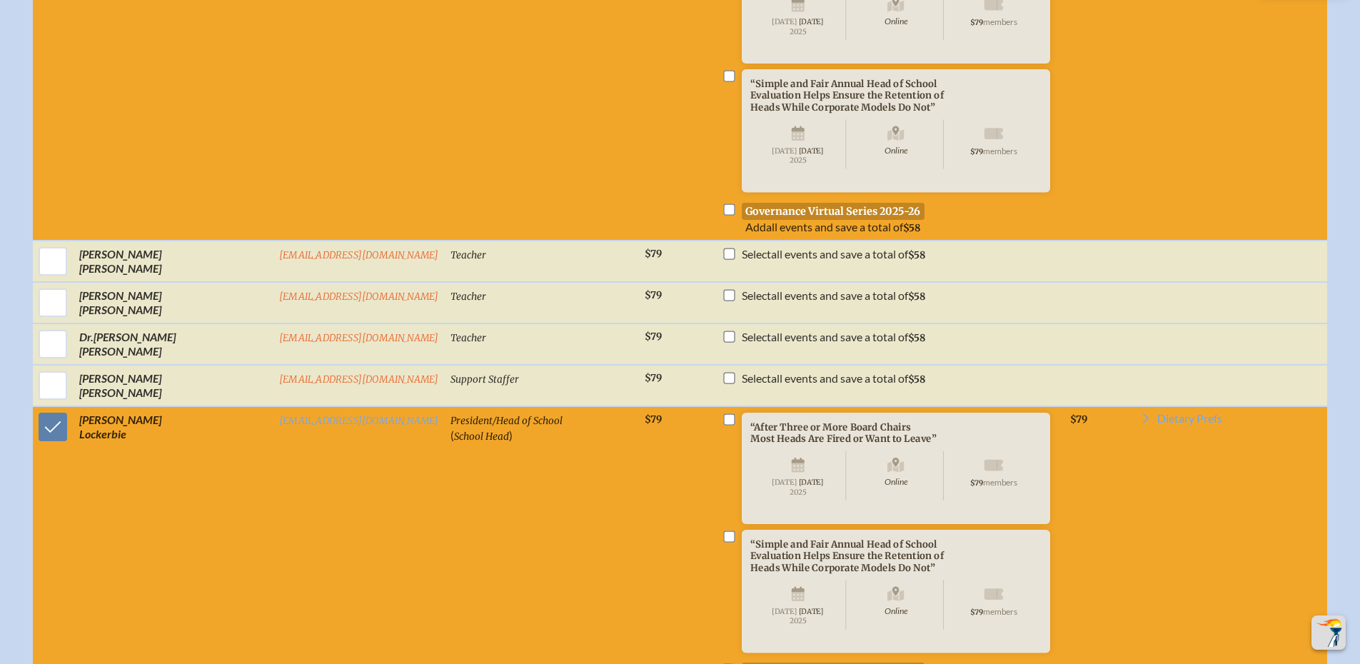
click at [723, 425] on input "checkbox" at bounding box center [728, 418] width 11 height 11
checkbox input "true"
click at [723, 542] on input "checkbox" at bounding box center [728, 536] width 11 height 11
checkbox input "true"
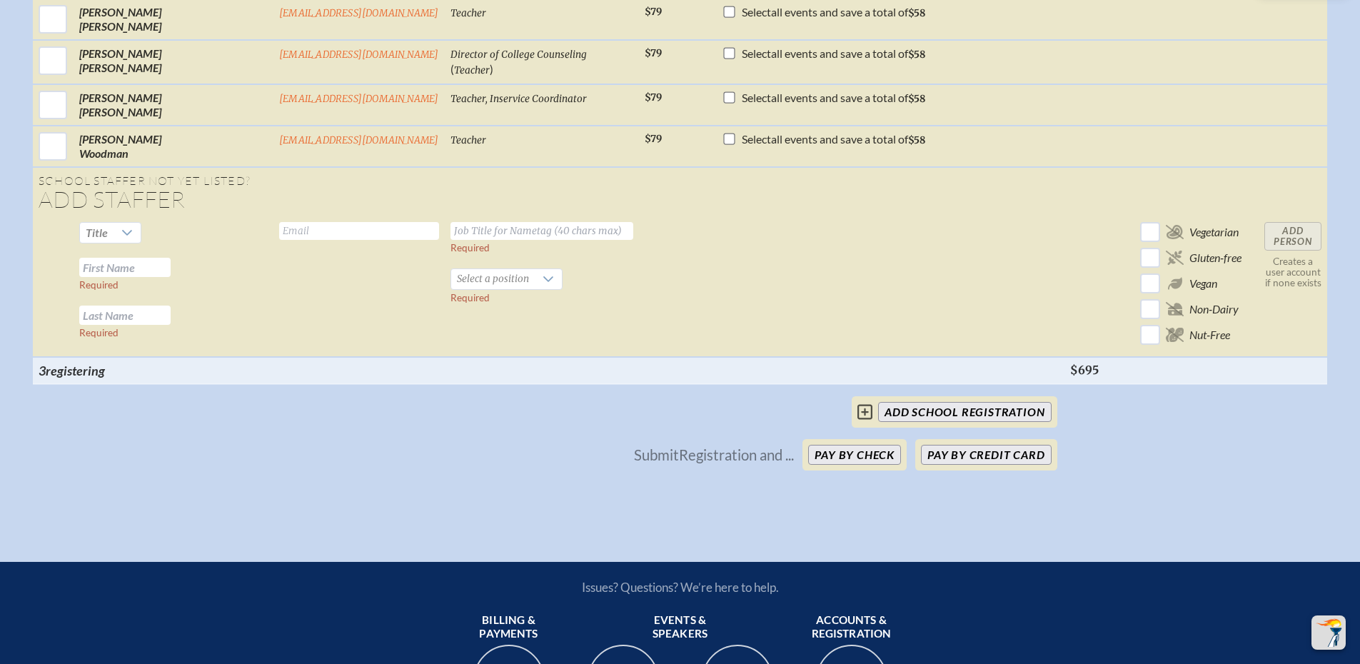
scroll to position [2580, 0]
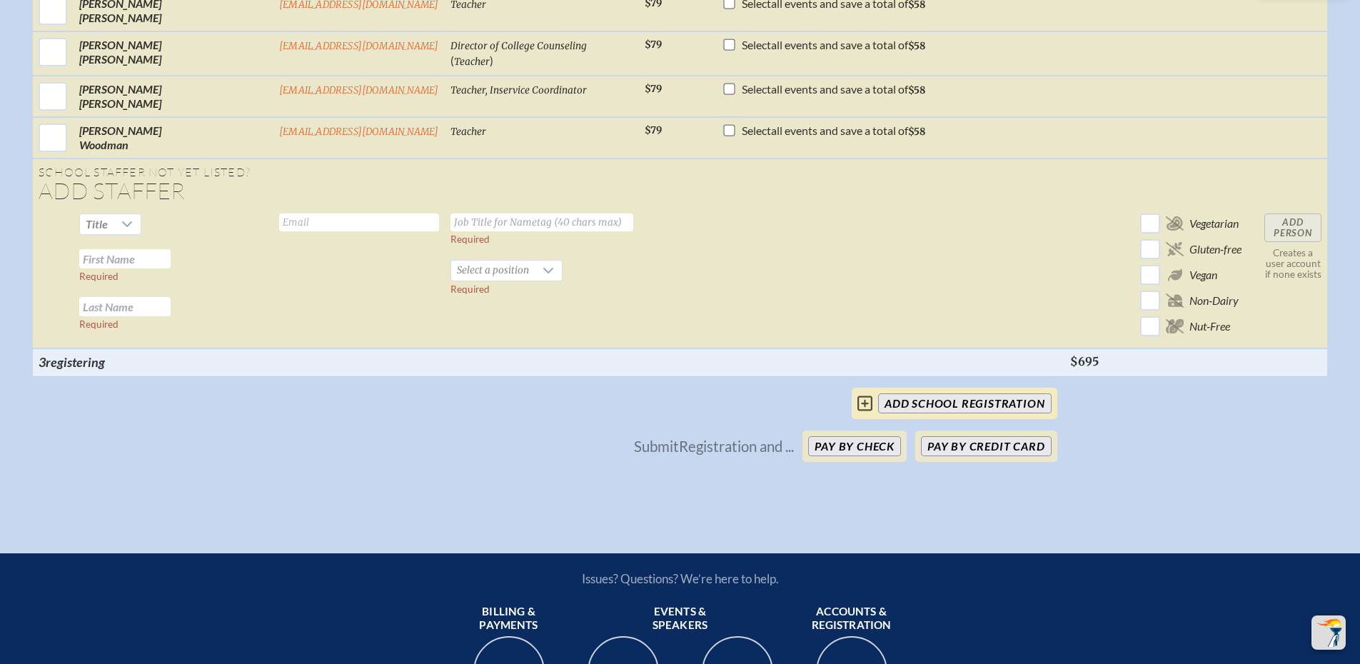
click at [964, 413] on input "add School Registration" at bounding box center [964, 403] width 173 height 20
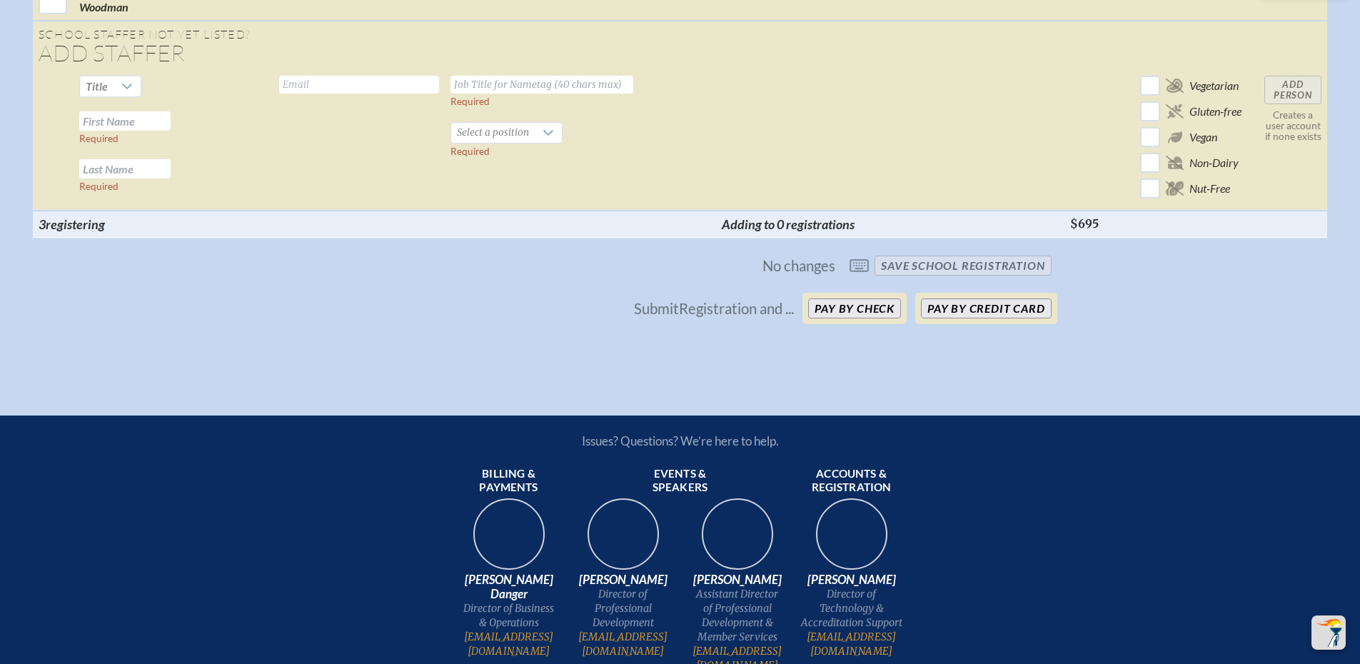
scroll to position [2723, 0]
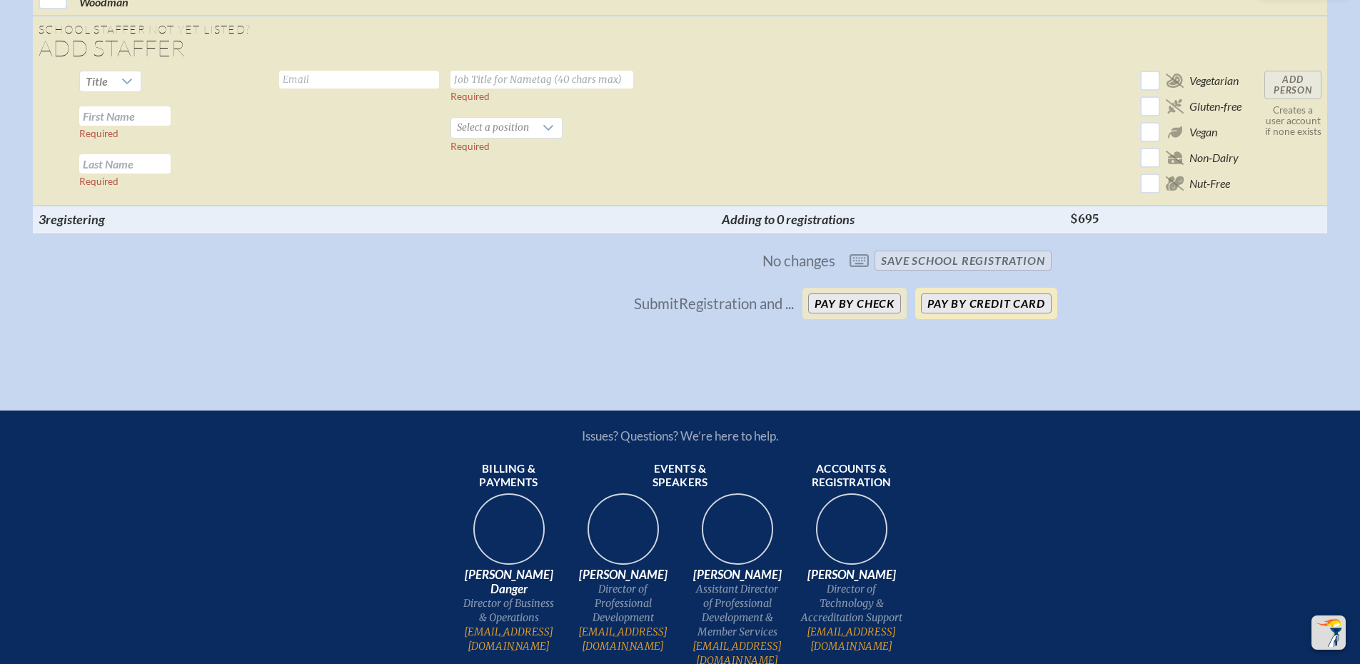
click at [968, 313] on button "Pay by Credit Card" at bounding box center [986, 303] width 130 height 20
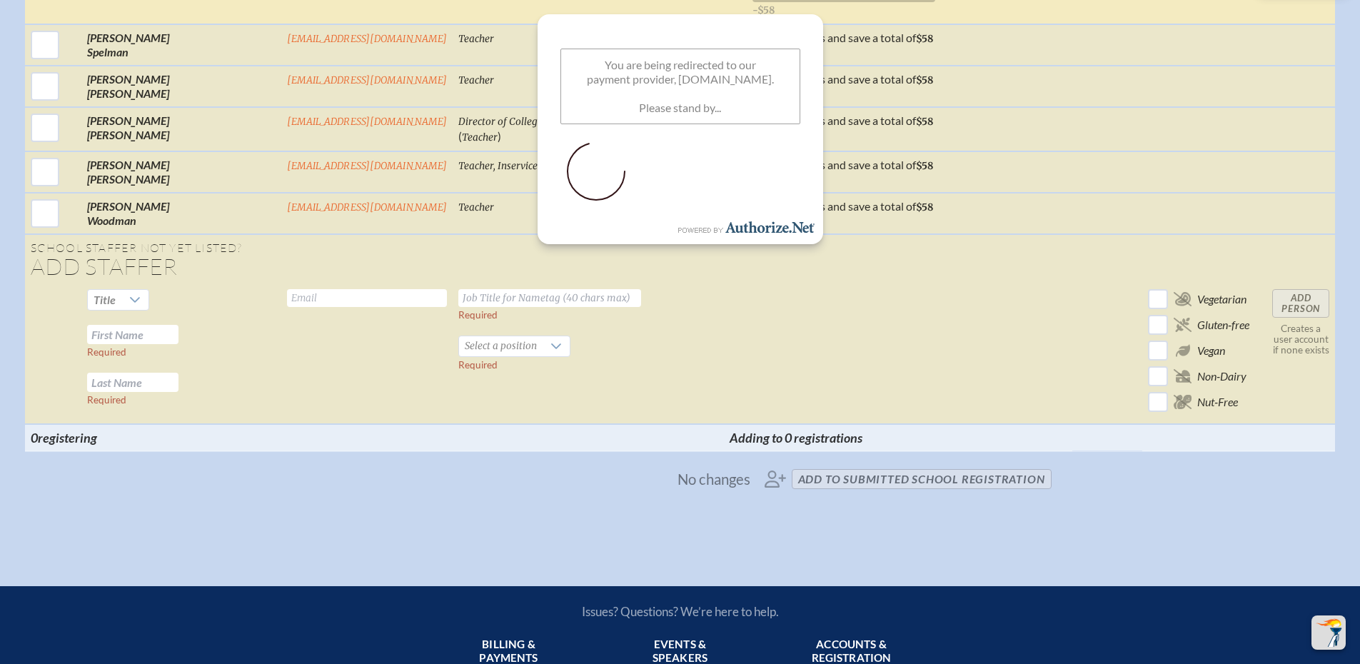
scroll to position [2652, 0]
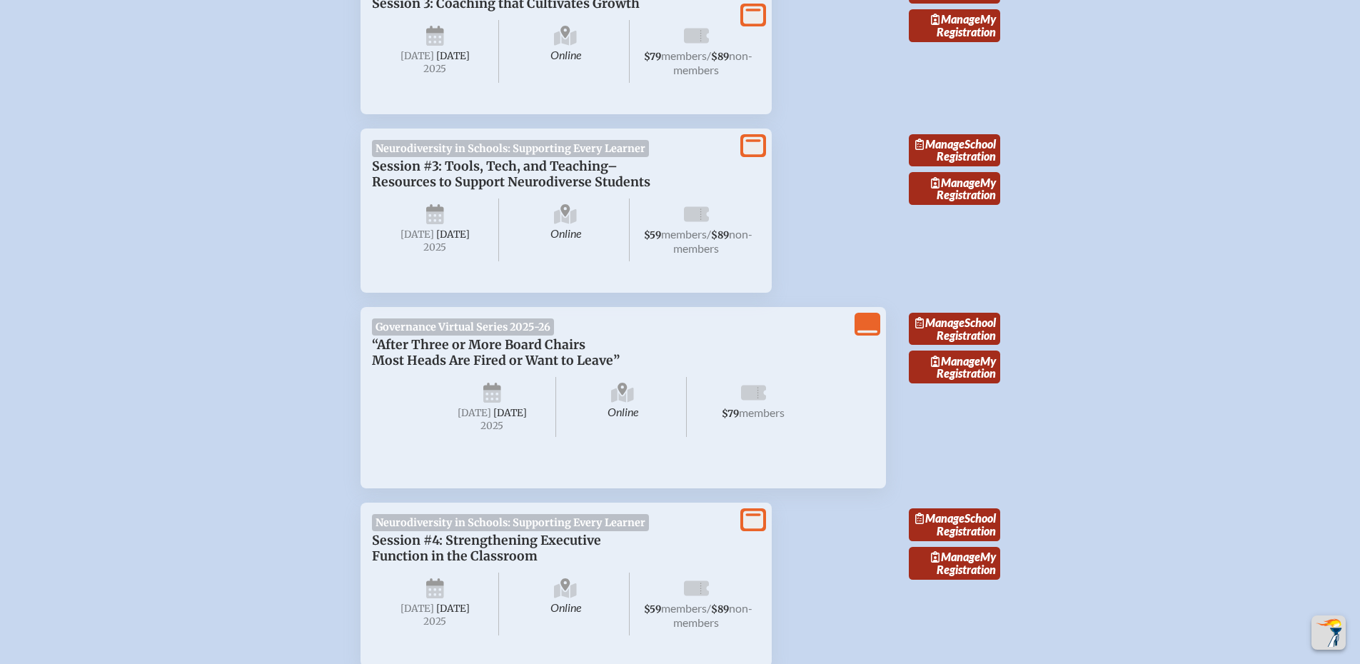
scroll to position [1927, 0]
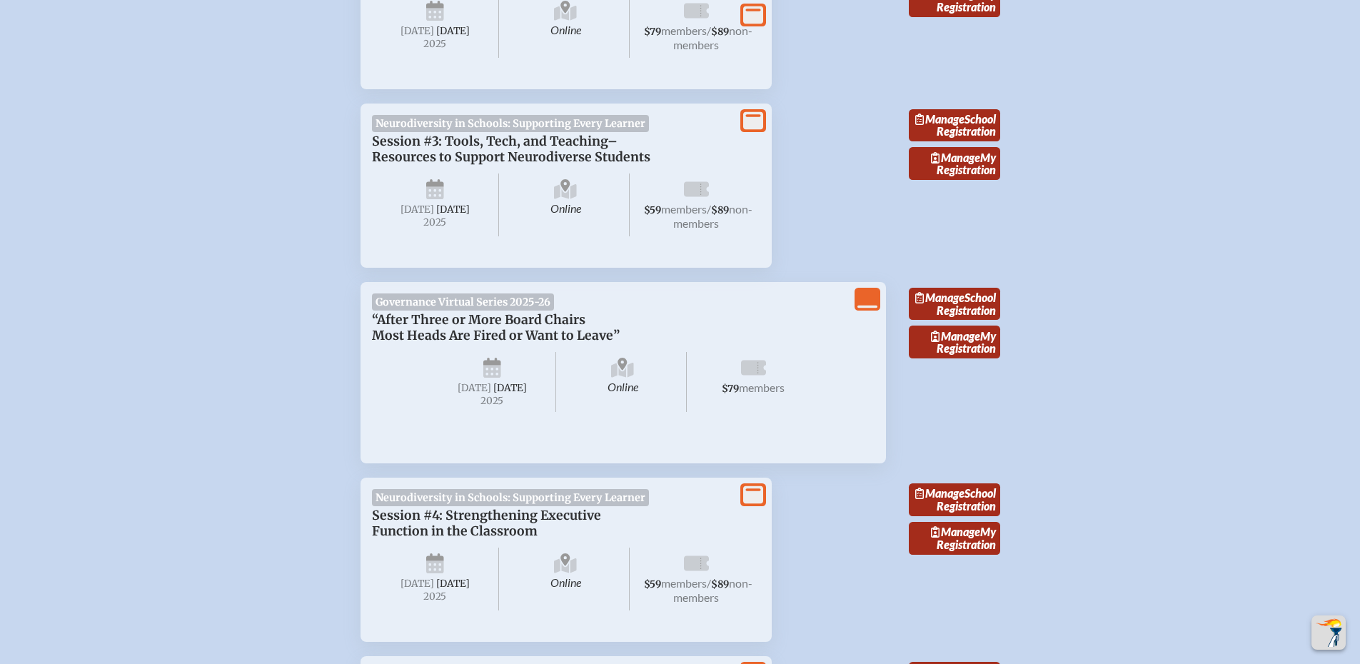
click at [423, 432] on div "Governance Virtual Series 2025-26 “After Three or More Board Chairs Most Heads …" at bounding box center [623, 362] width 503 height 138
click at [447, 343] on span "“After Three or More Board Chairs Most Heads Are Fired or Want to Leave”" at bounding box center [496, 327] width 248 height 31
click at [872, 309] on icon "View Less" at bounding box center [867, 299] width 20 height 20
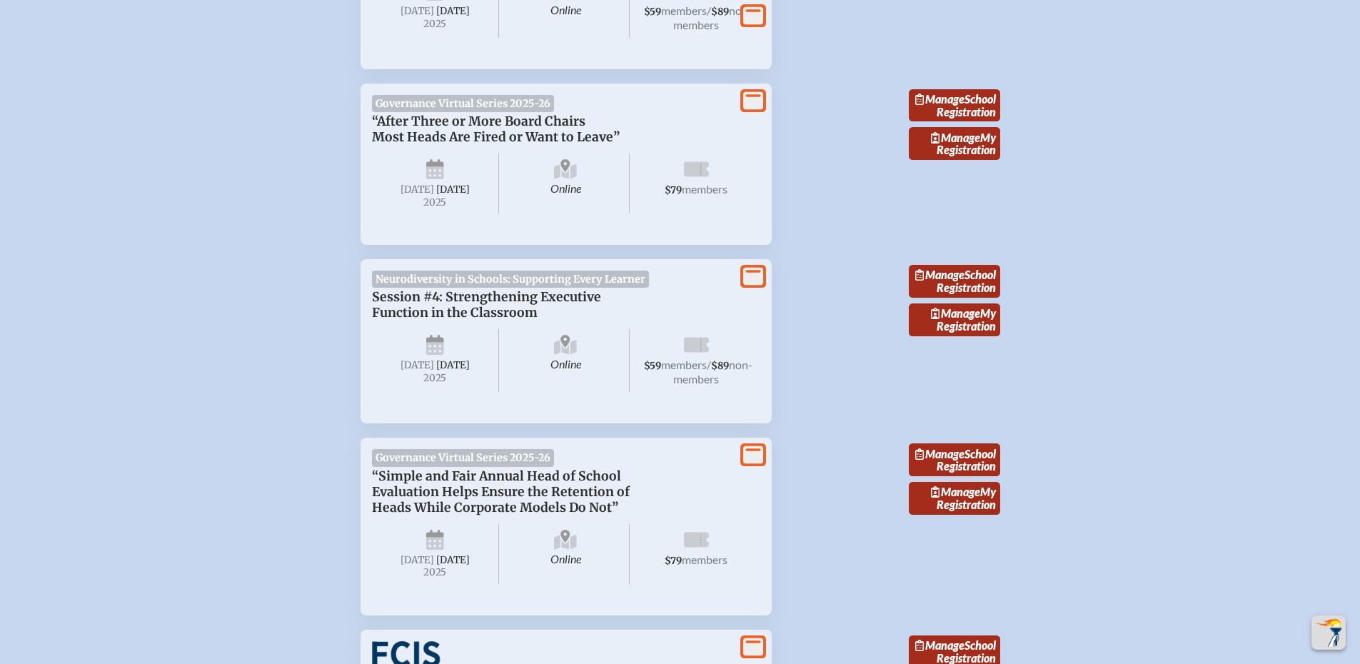
scroll to position [2119, 0]
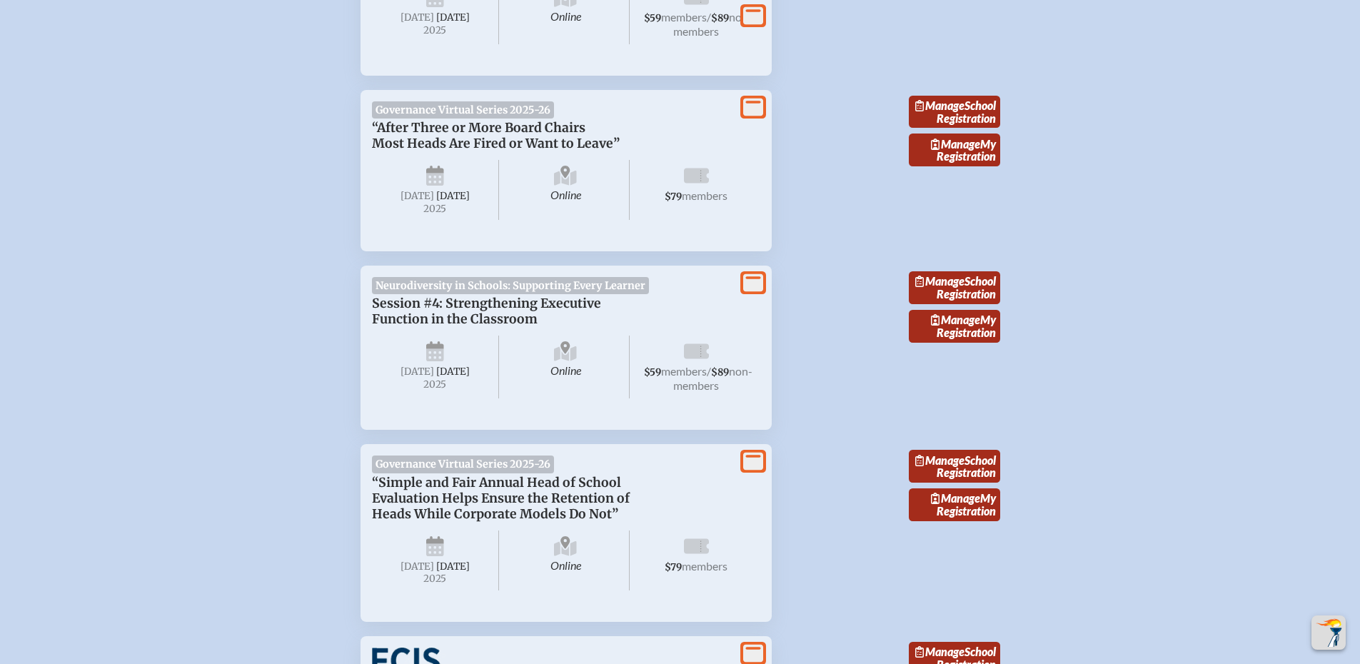
click at [756, 116] on icon at bounding box center [753, 107] width 20 height 18
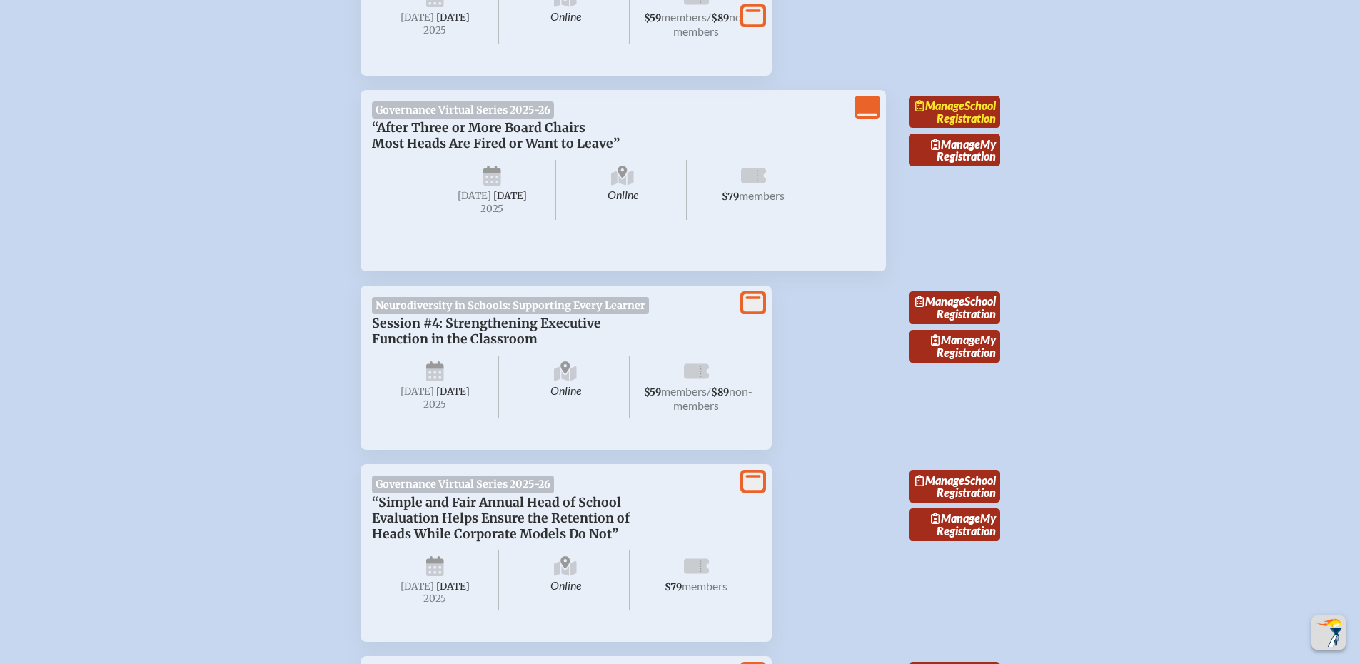
click at [981, 128] on link "Manage School Registration" at bounding box center [954, 112] width 91 height 33
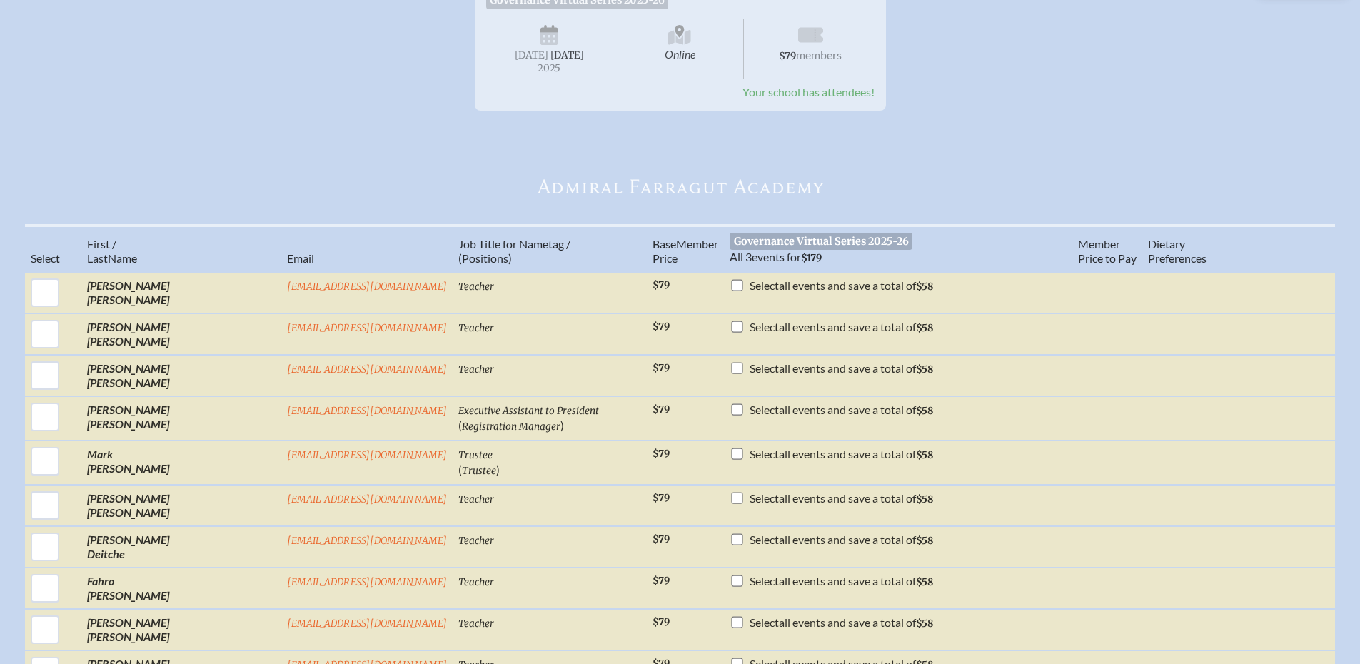
scroll to position [286, 0]
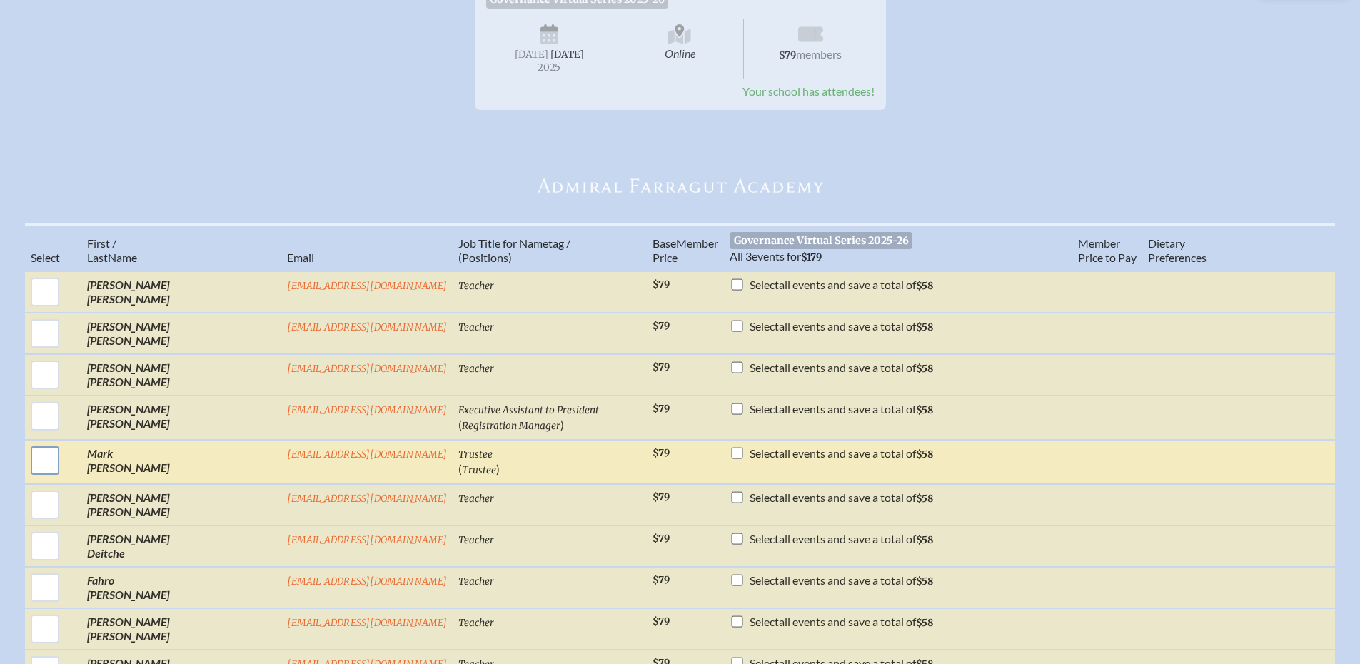
click at [63, 478] on input "checkbox" at bounding box center [45, 461] width 36 height 36
checkbox input "true"
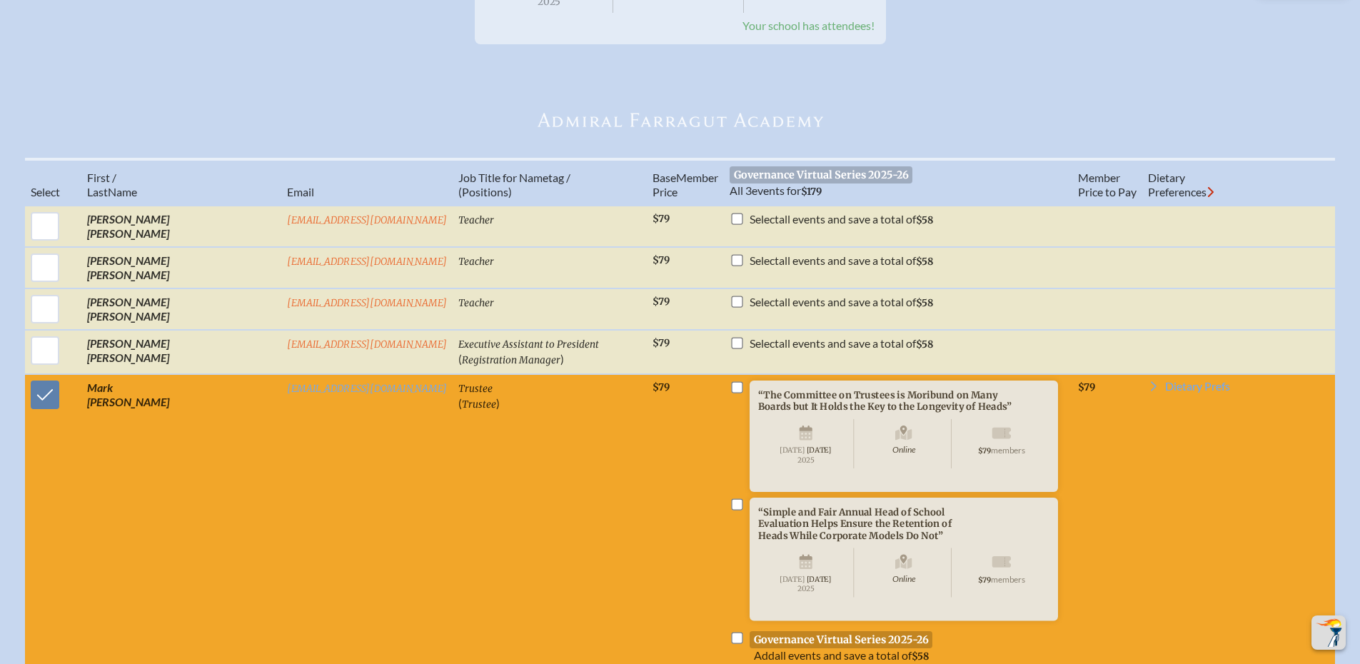
scroll to position [428, 0]
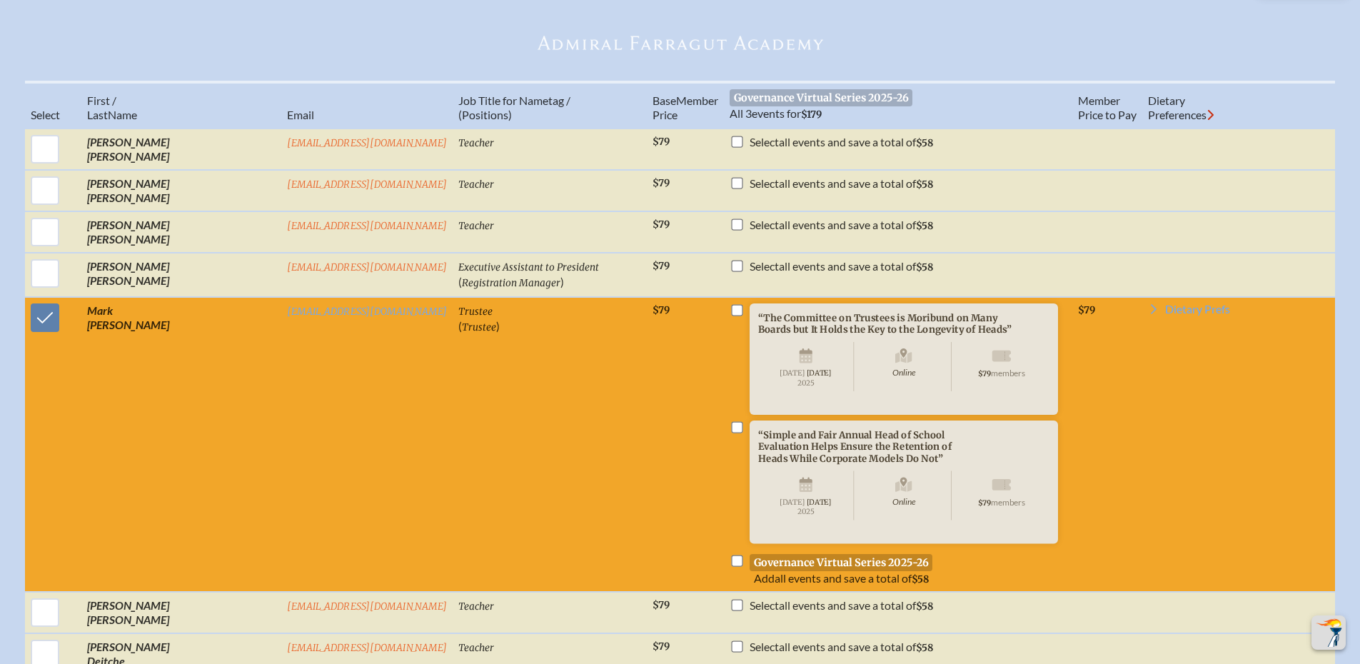
click at [732, 433] on input "checkbox" at bounding box center [737, 427] width 11 height 11
checkbox input "true"
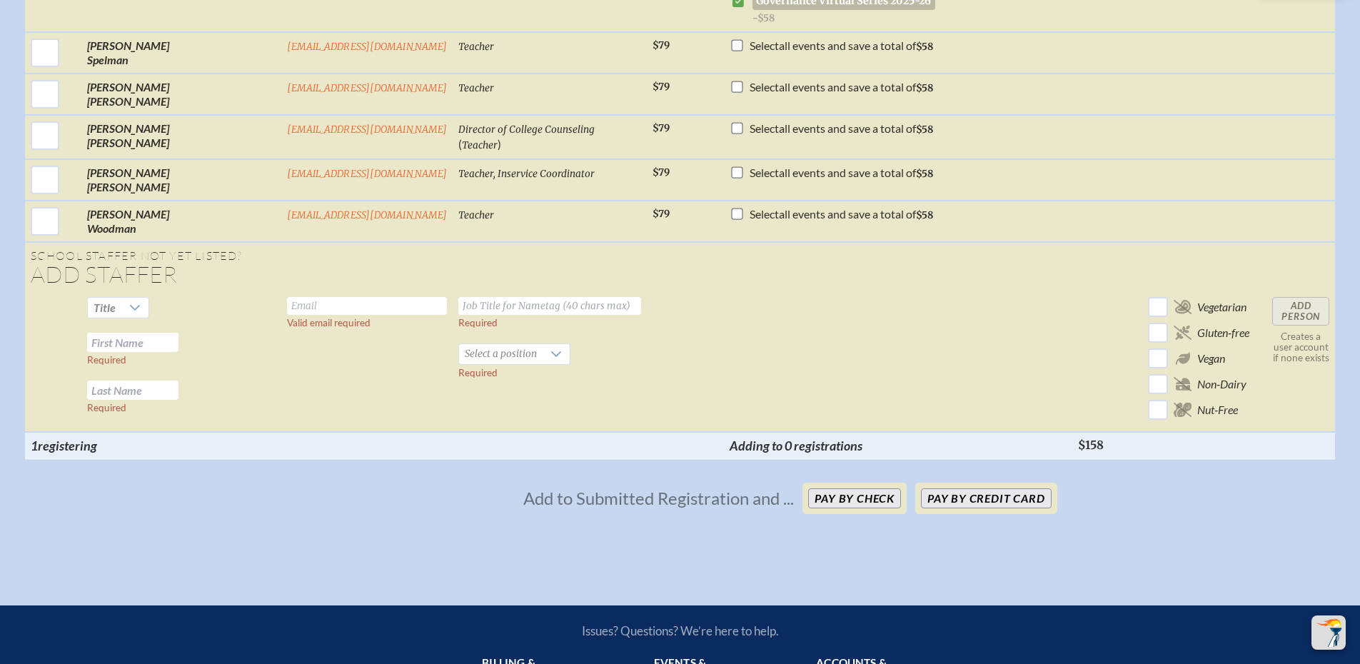
scroll to position [2927, 0]
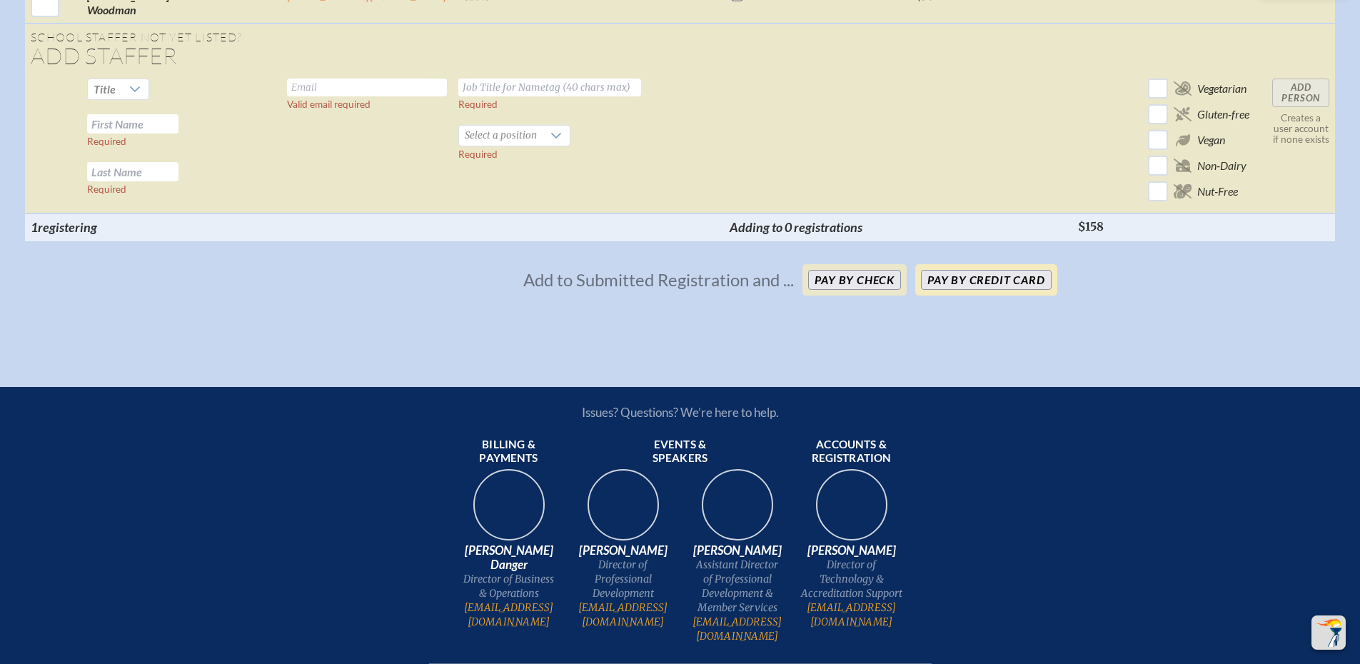
click at [1040, 290] on button "Pay by Credit Card" at bounding box center [986, 280] width 130 height 20
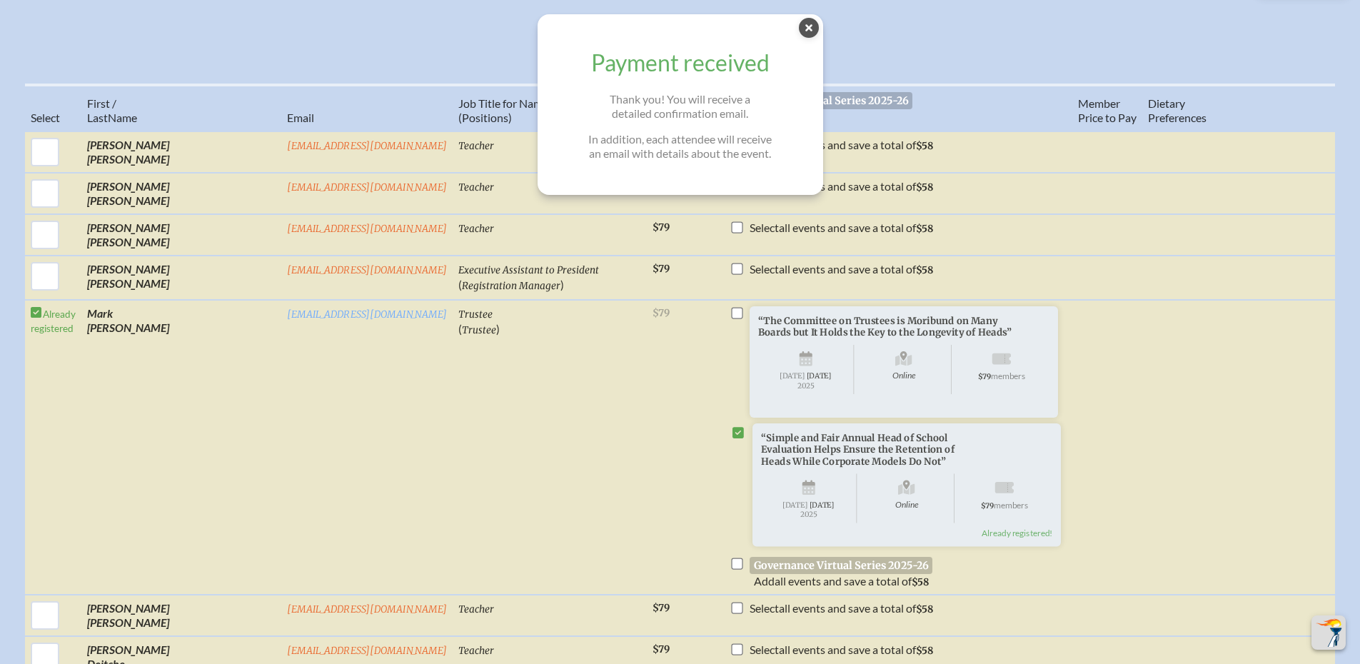
scroll to position [428, 0]
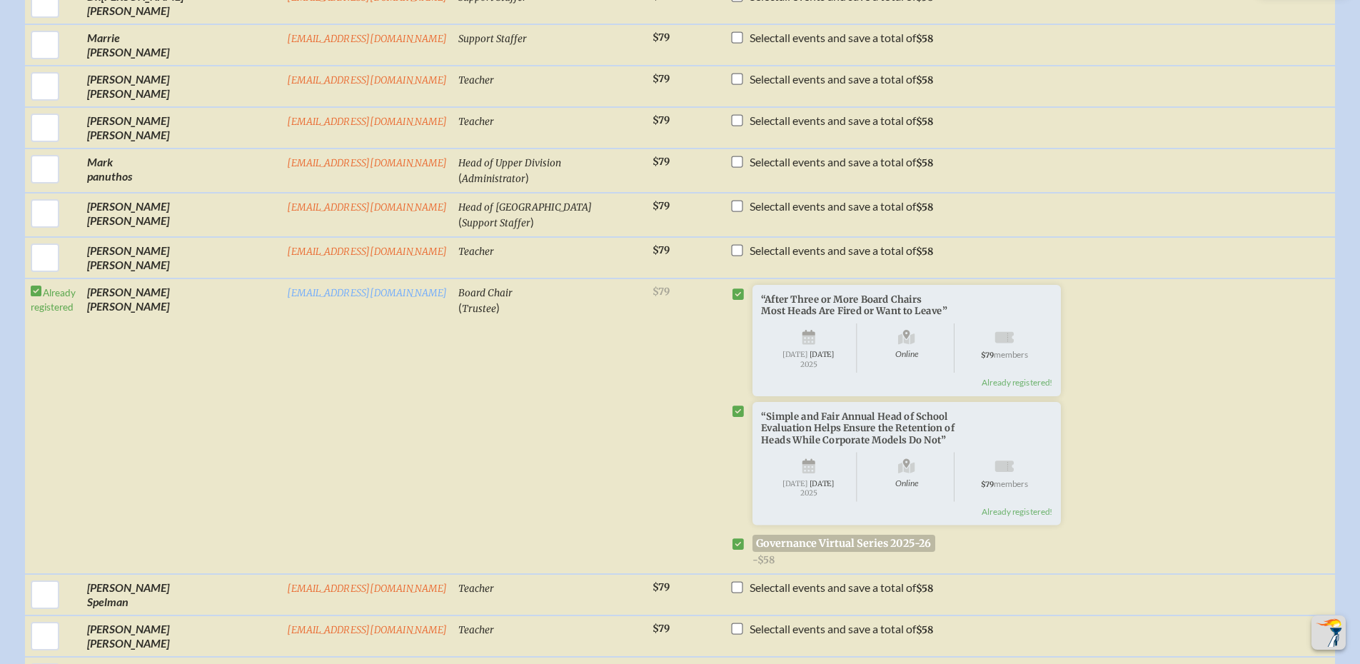
scroll to position [2070, 0]
